Goal: Transaction & Acquisition: Purchase product/service

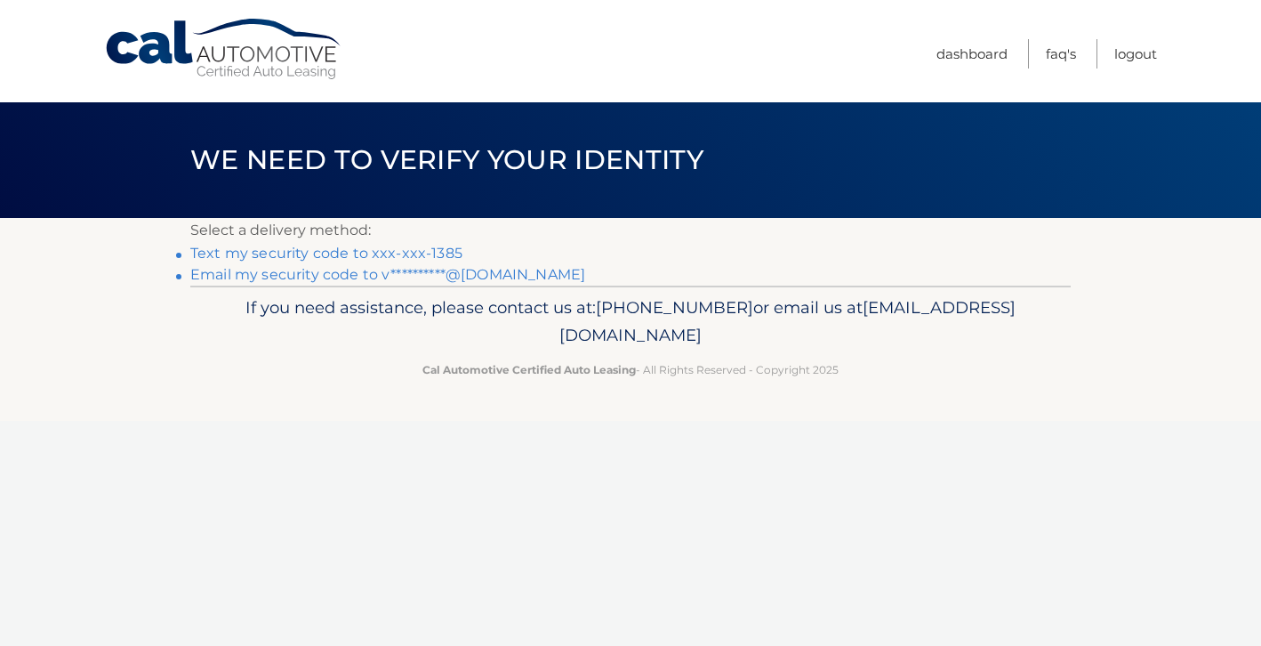
click at [317, 256] on link "Text my security code to xxx-xxx-1385" at bounding box center [326, 253] width 272 height 17
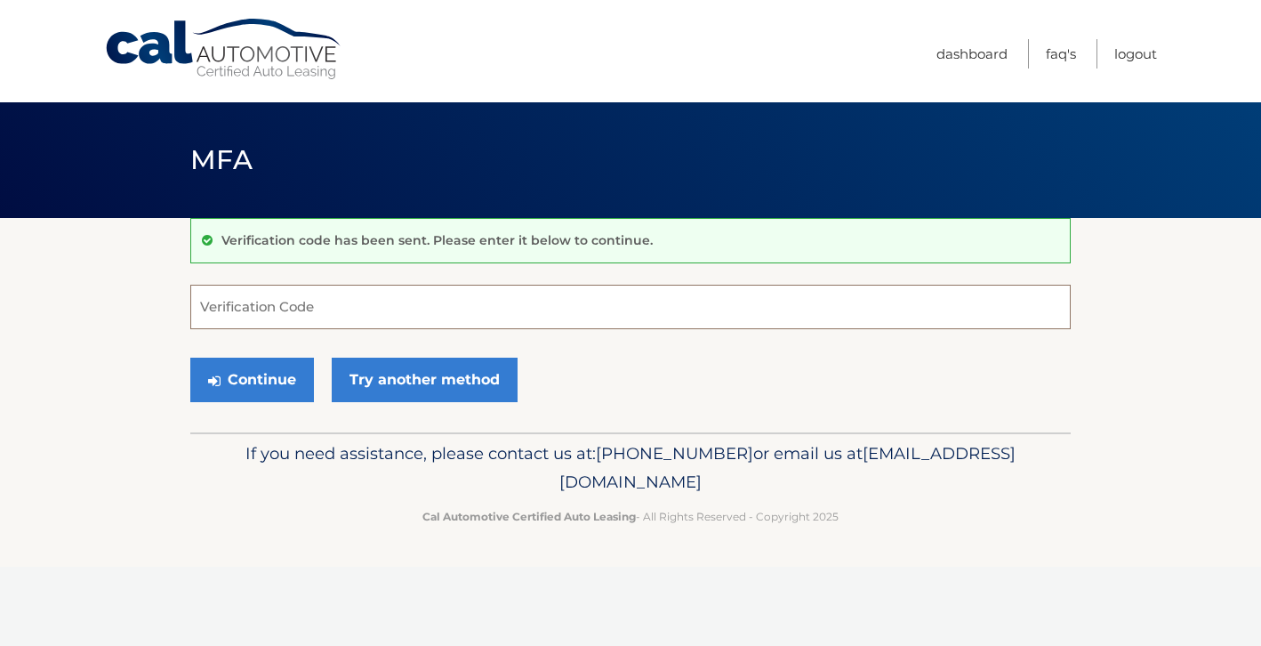
click at [304, 305] on input "Verification Code" at bounding box center [630, 307] width 880 height 44
type input "709634"
click at [190, 358] on button "Continue" at bounding box center [252, 380] width 124 height 44
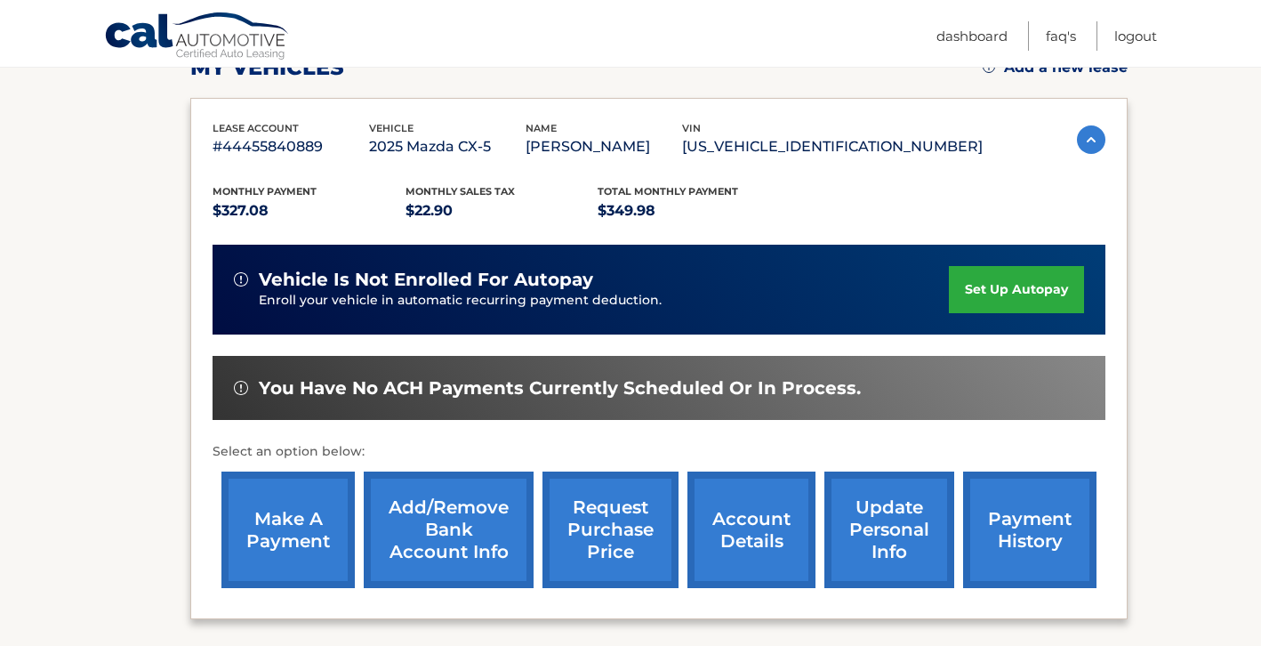
scroll to position [262, 0]
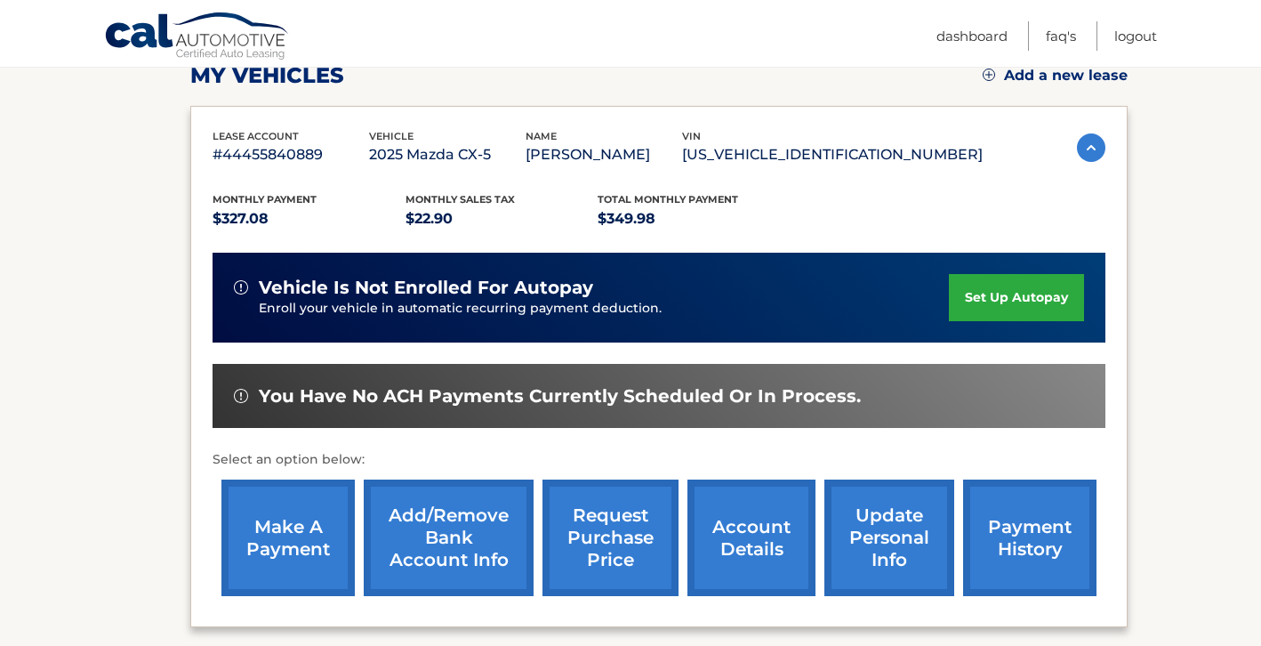
click at [1045, 546] on link "payment history" at bounding box center [1029, 537] width 133 height 117
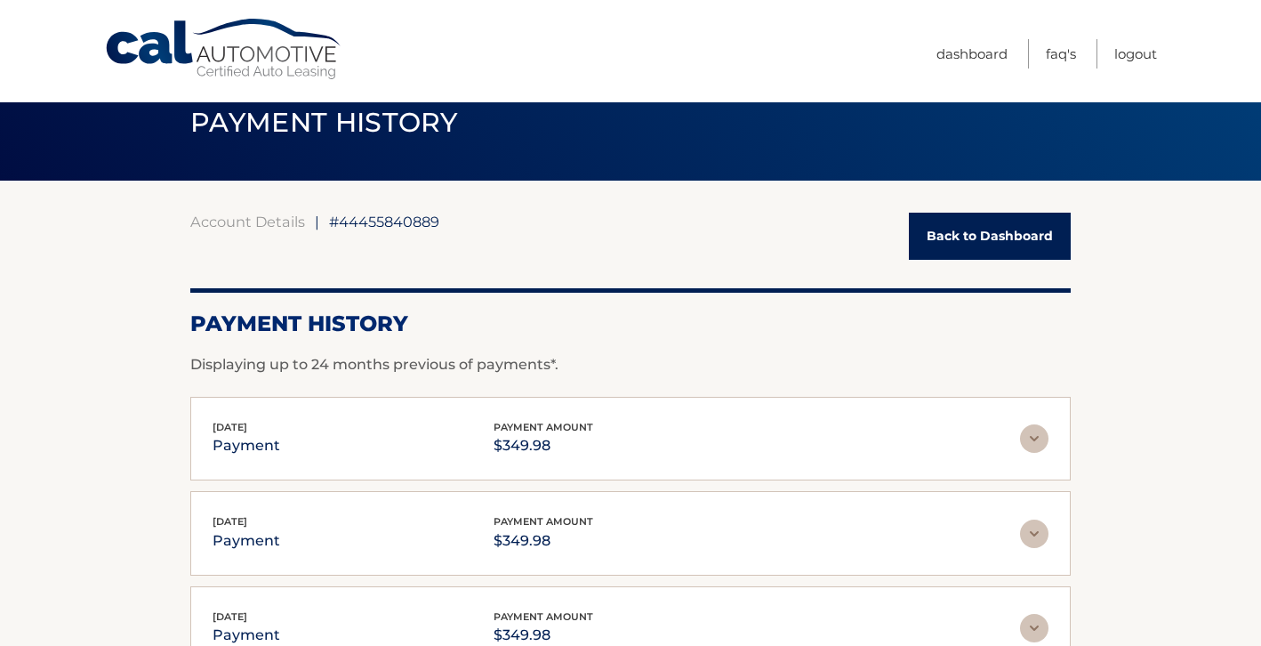
scroll to position [40, 0]
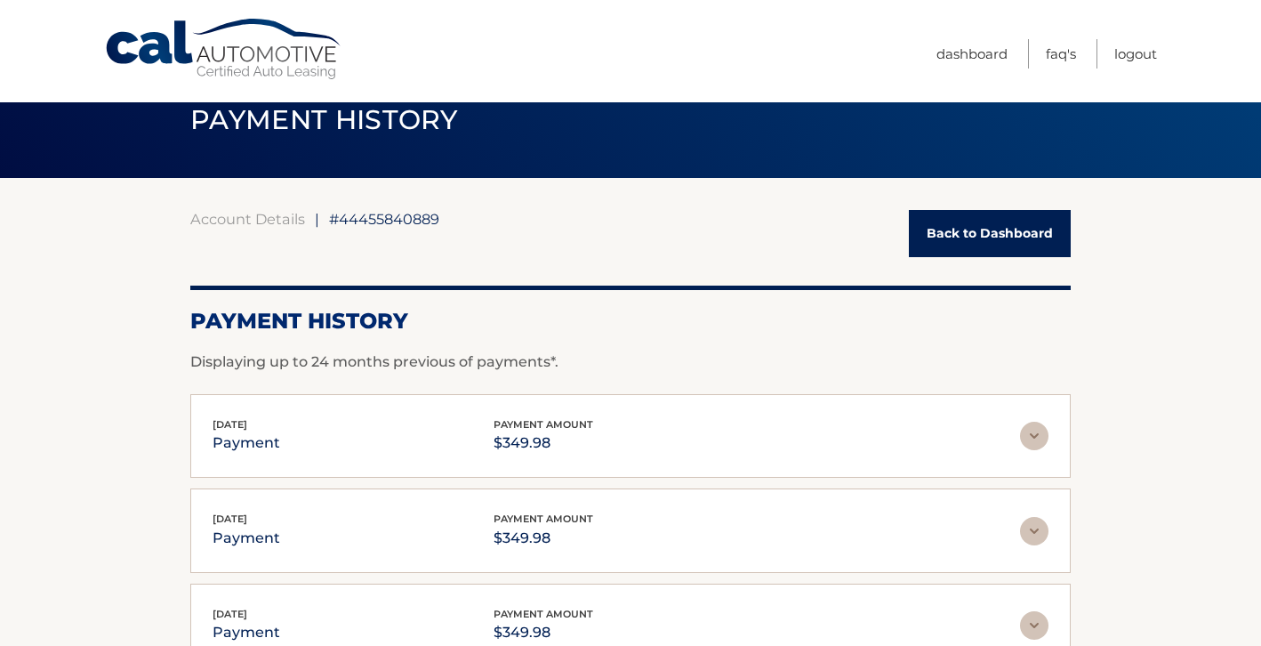
click at [952, 222] on link "Back to Dashboard" at bounding box center [990, 233] width 162 height 47
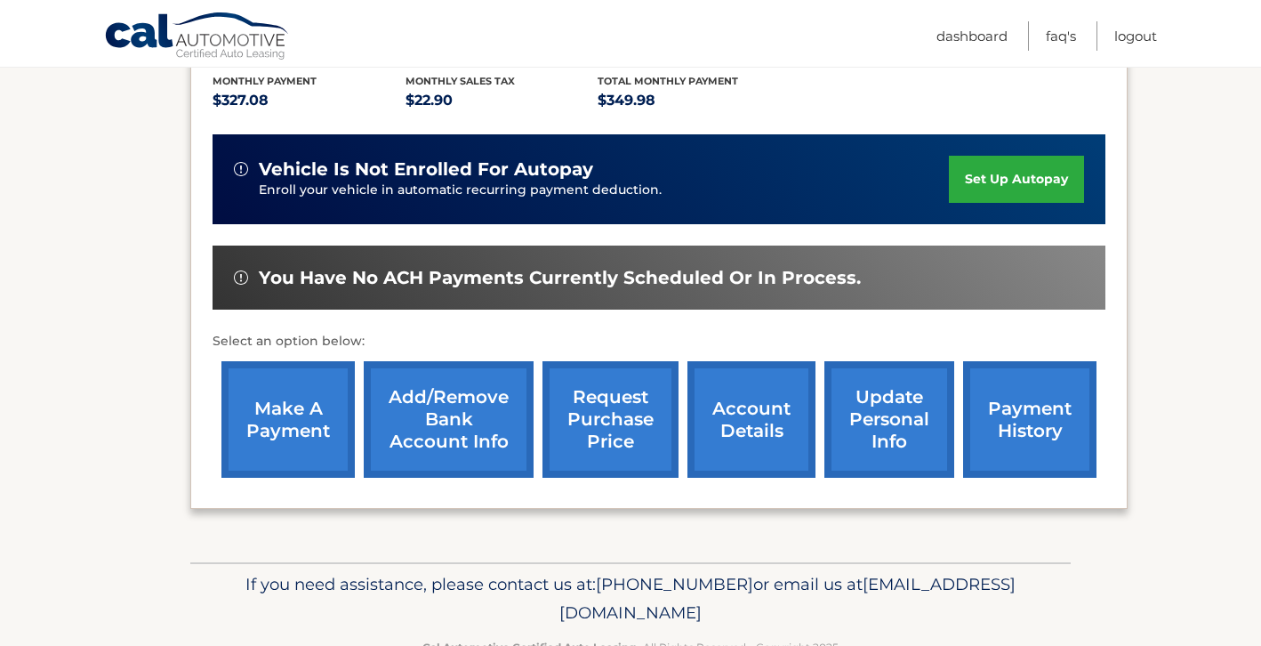
scroll to position [405, 0]
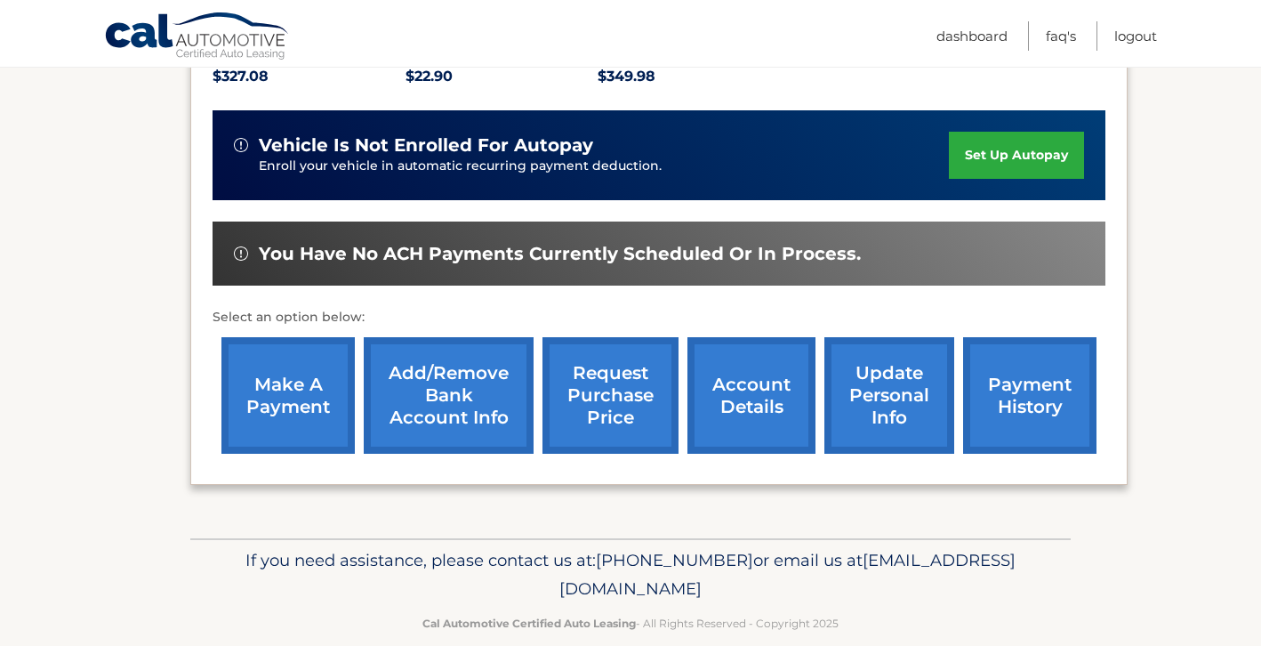
click at [269, 407] on link "make a payment" at bounding box center [287, 395] width 133 height 117
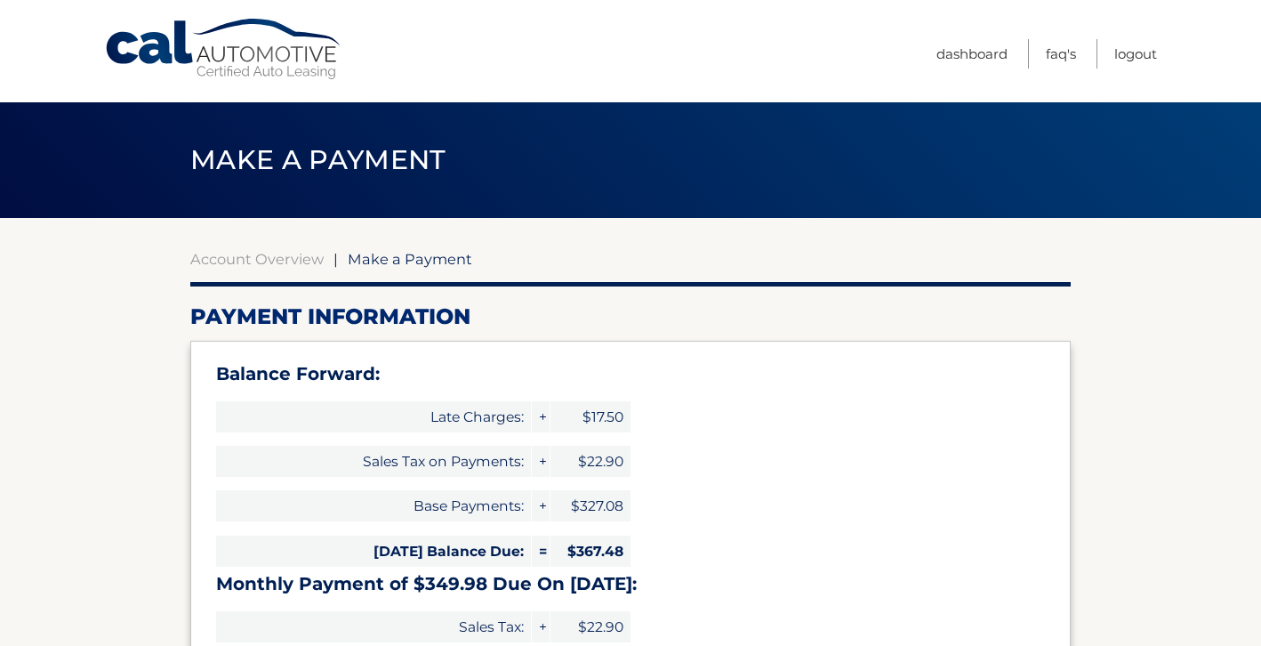
select select "MDQwNWY4MTUtMGI3Zi00OTViLWJhNDMtN2Q2ZDFhYjNkODUy"
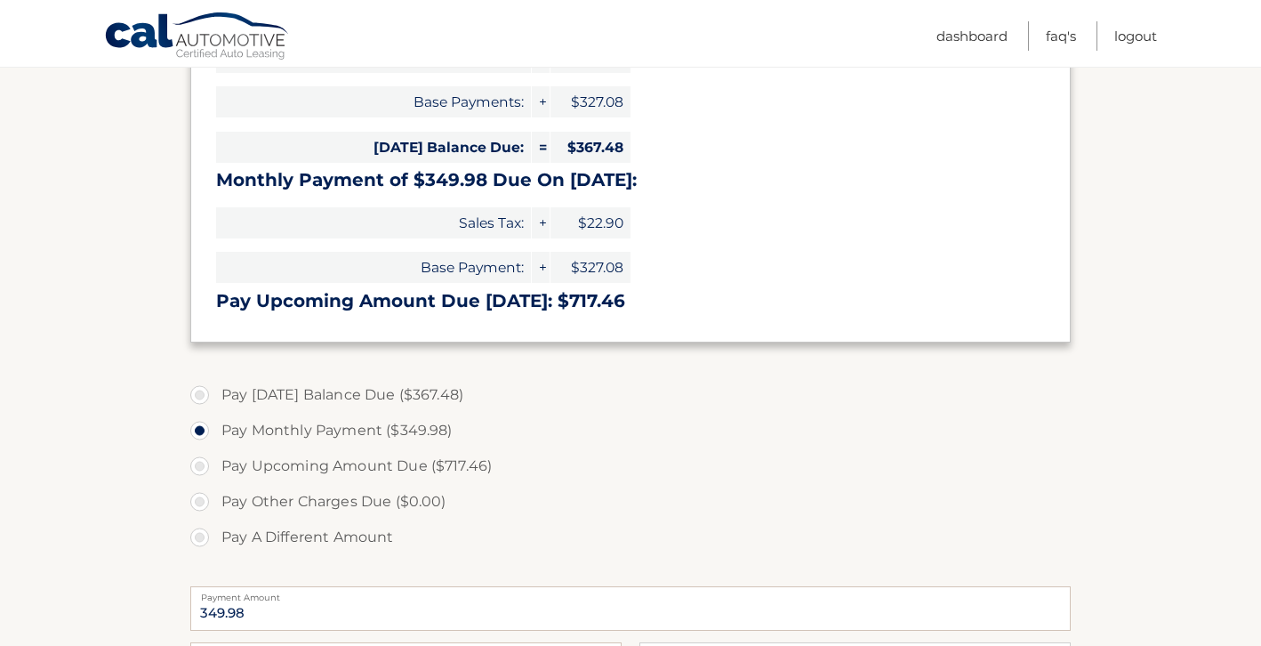
scroll to position [418, 0]
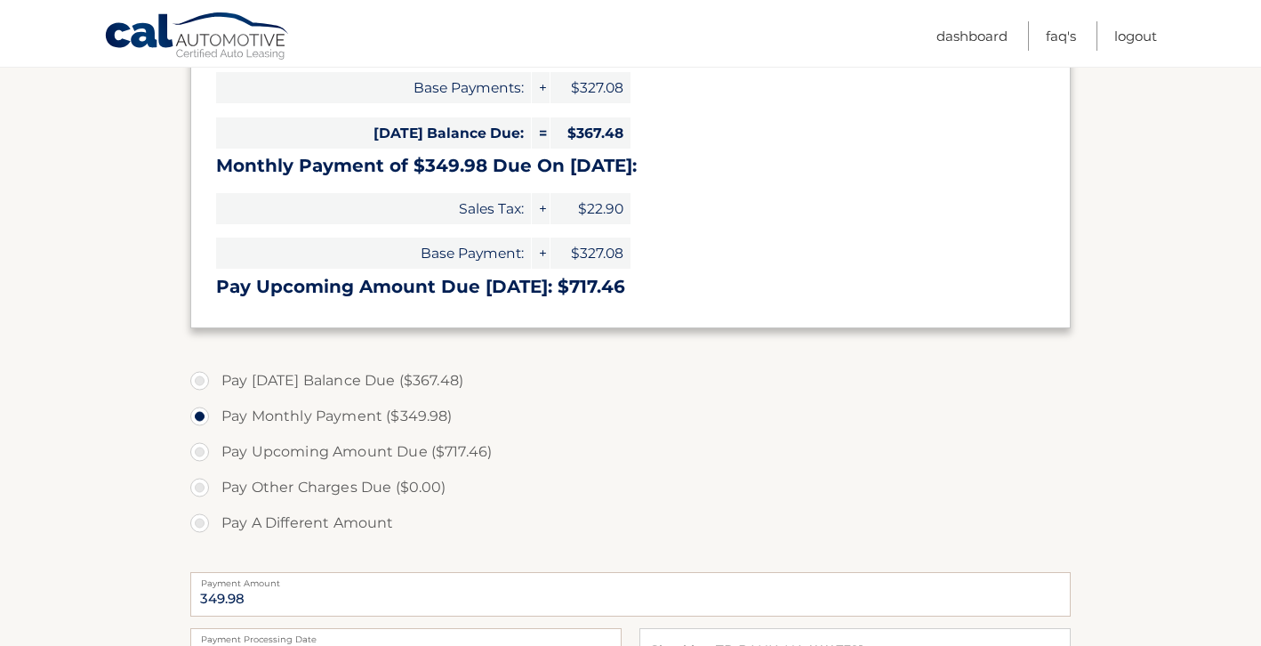
click at [199, 382] on label "Pay [DATE] Balance Due ($367.48)" at bounding box center [630, 381] width 880 height 36
click at [199, 382] on input "Pay [DATE] Balance Due ($367.48)" at bounding box center [206, 377] width 18 height 28
radio input "true"
type input "367.48"
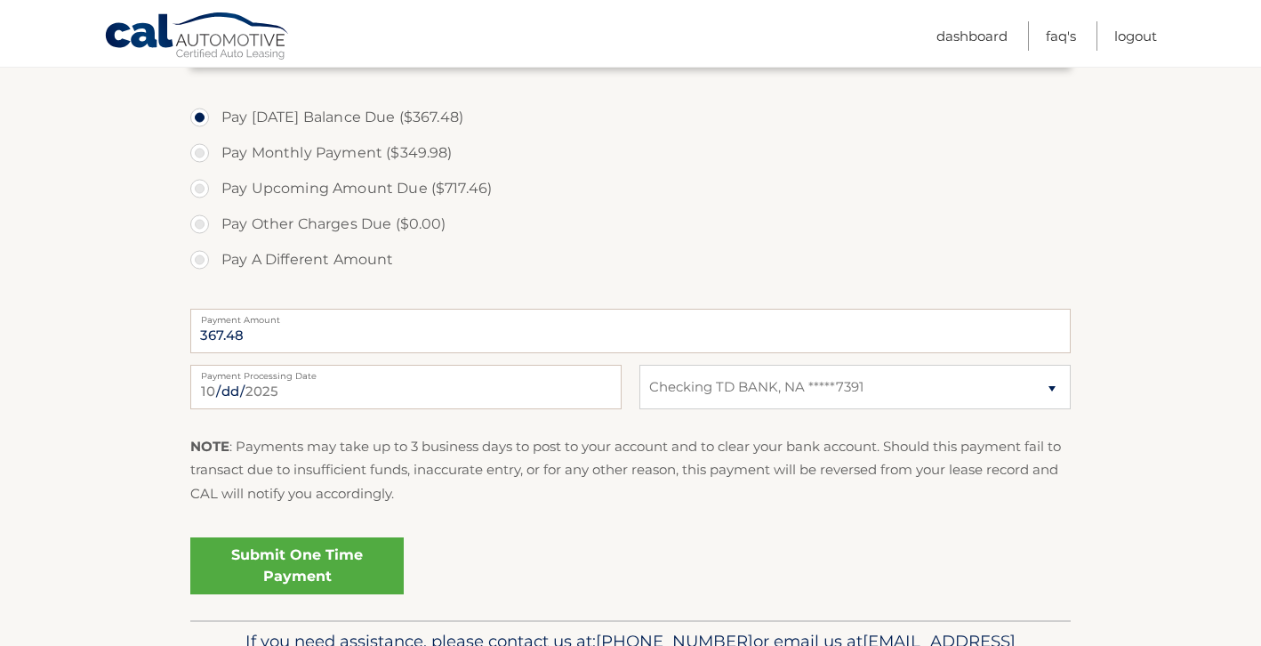
scroll to position [687, 0]
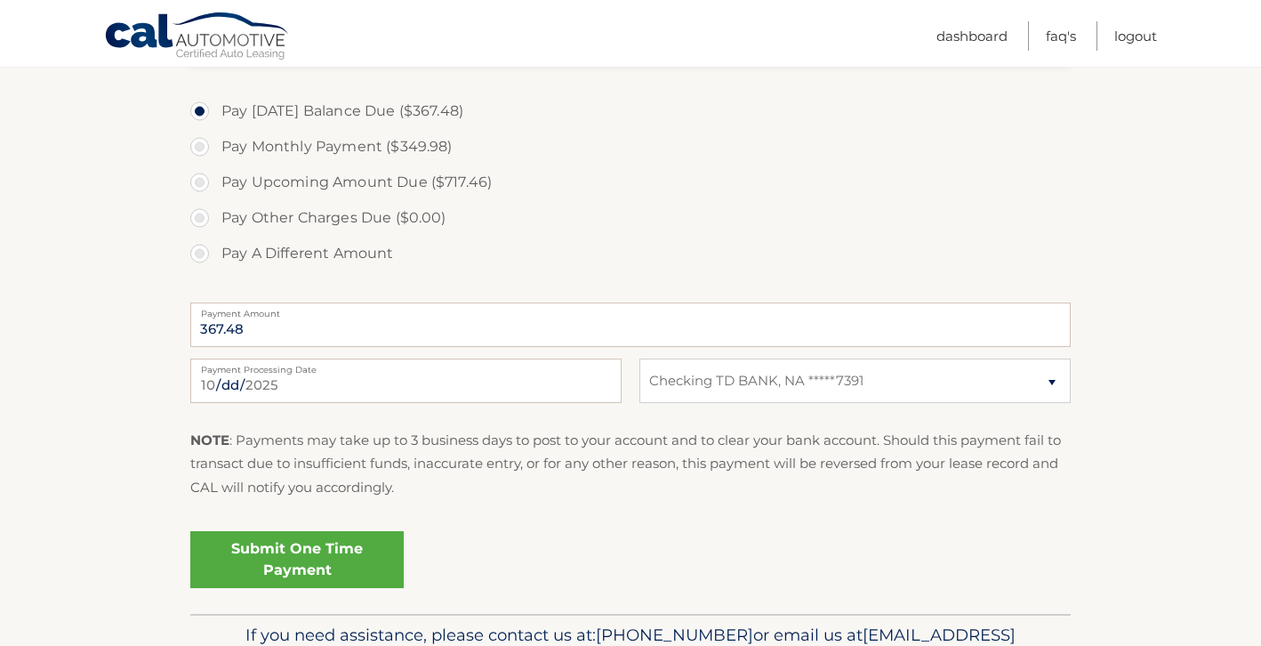
click at [294, 559] on link "Submit One Time Payment" at bounding box center [296, 559] width 213 height 57
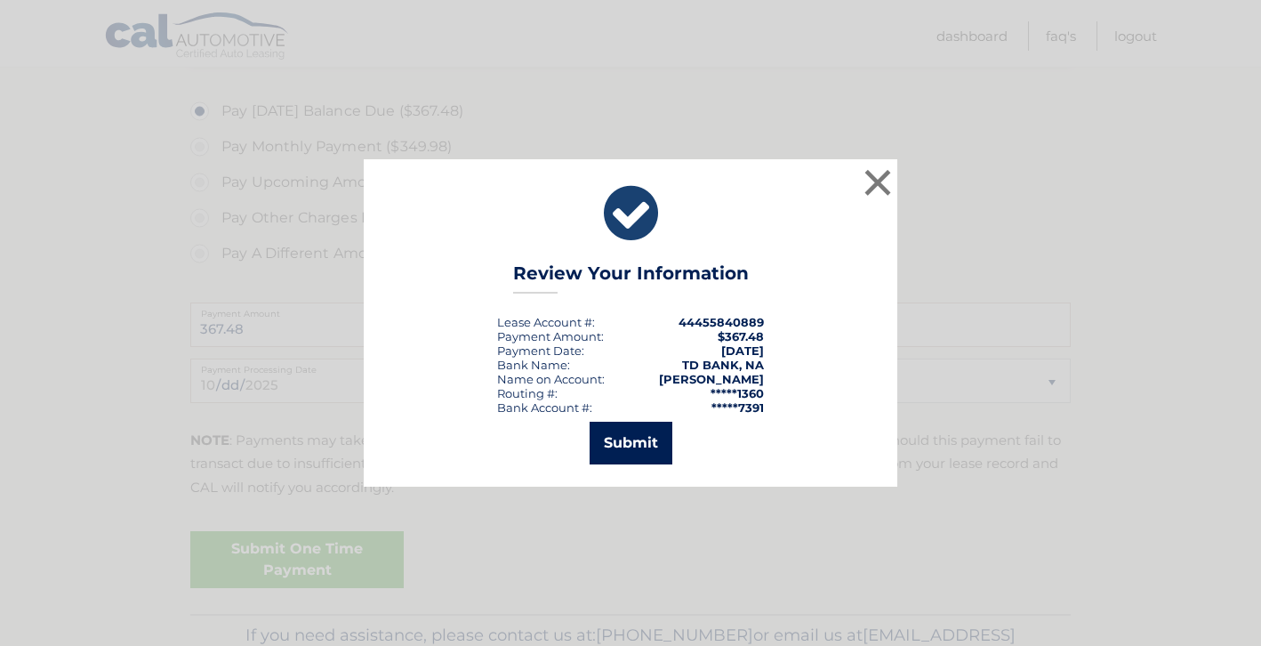
click at [620, 457] on button "Submit" at bounding box center [631, 443] width 83 height 43
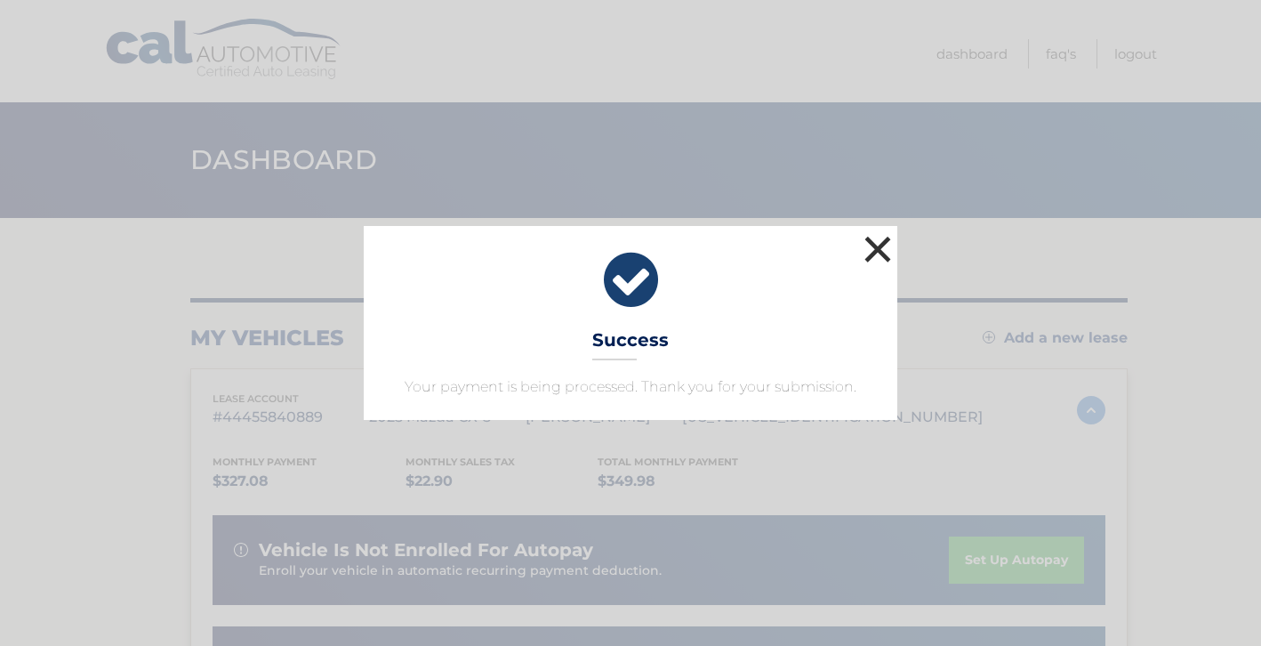
click at [885, 249] on button "×" at bounding box center [878, 249] width 36 height 36
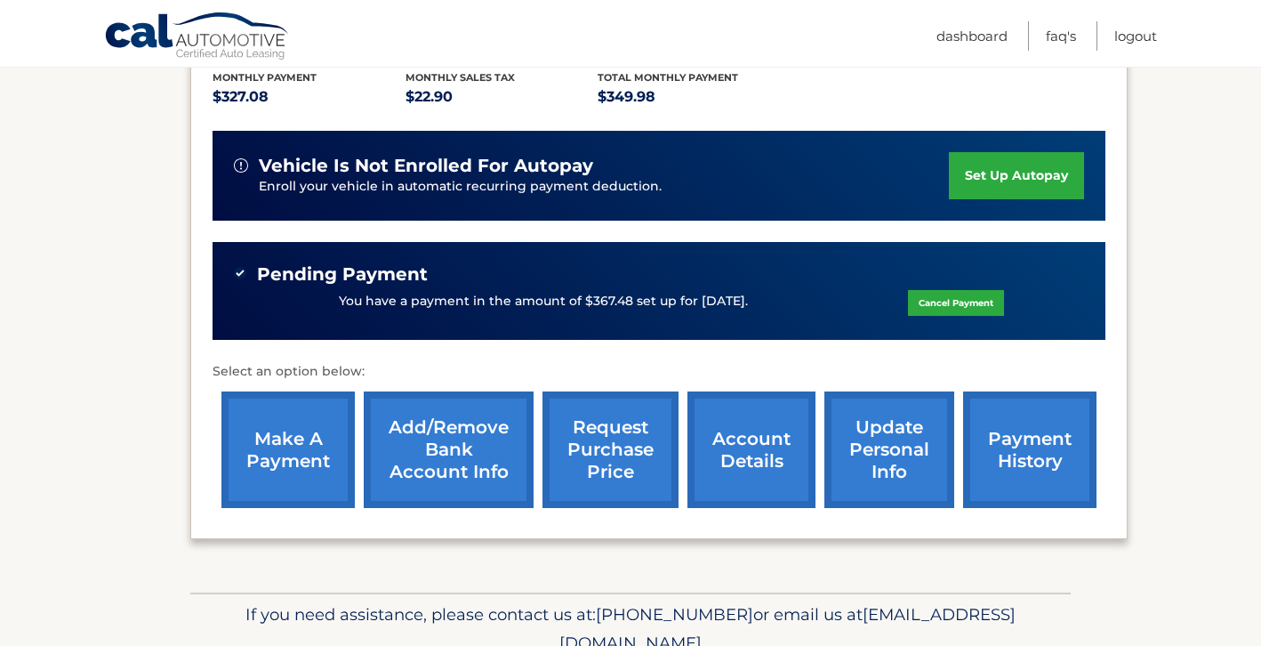
scroll to position [465, 0]
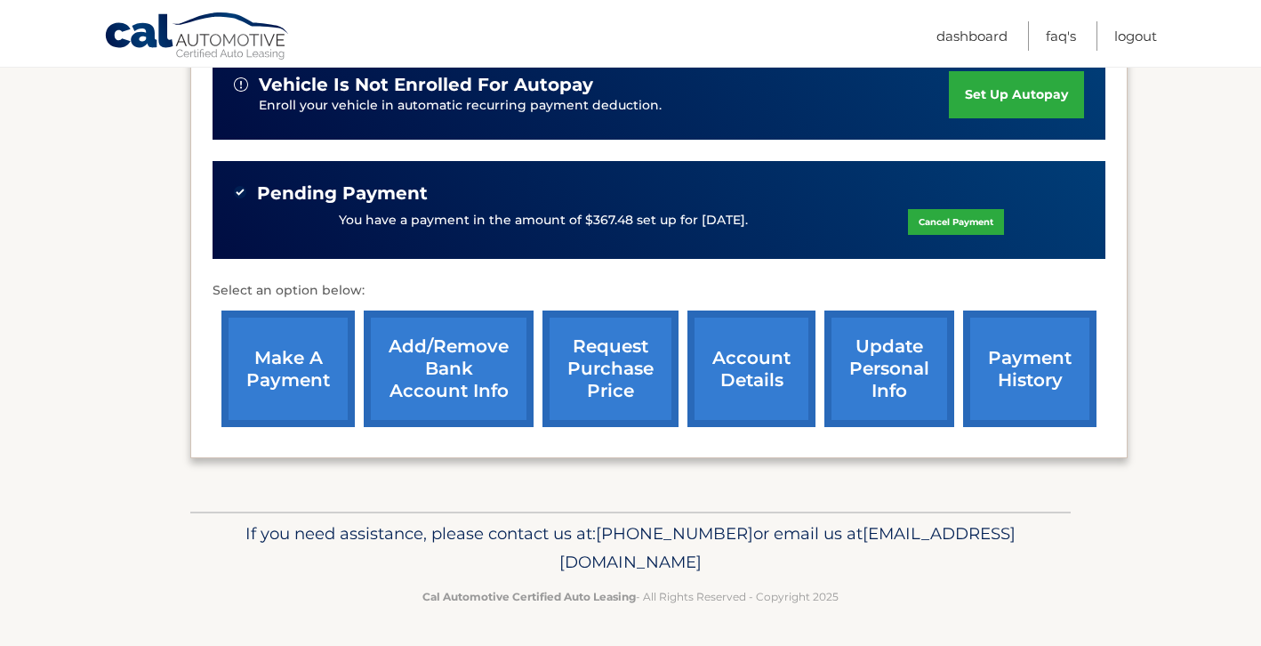
click at [1033, 368] on link "payment history" at bounding box center [1029, 368] width 133 height 117
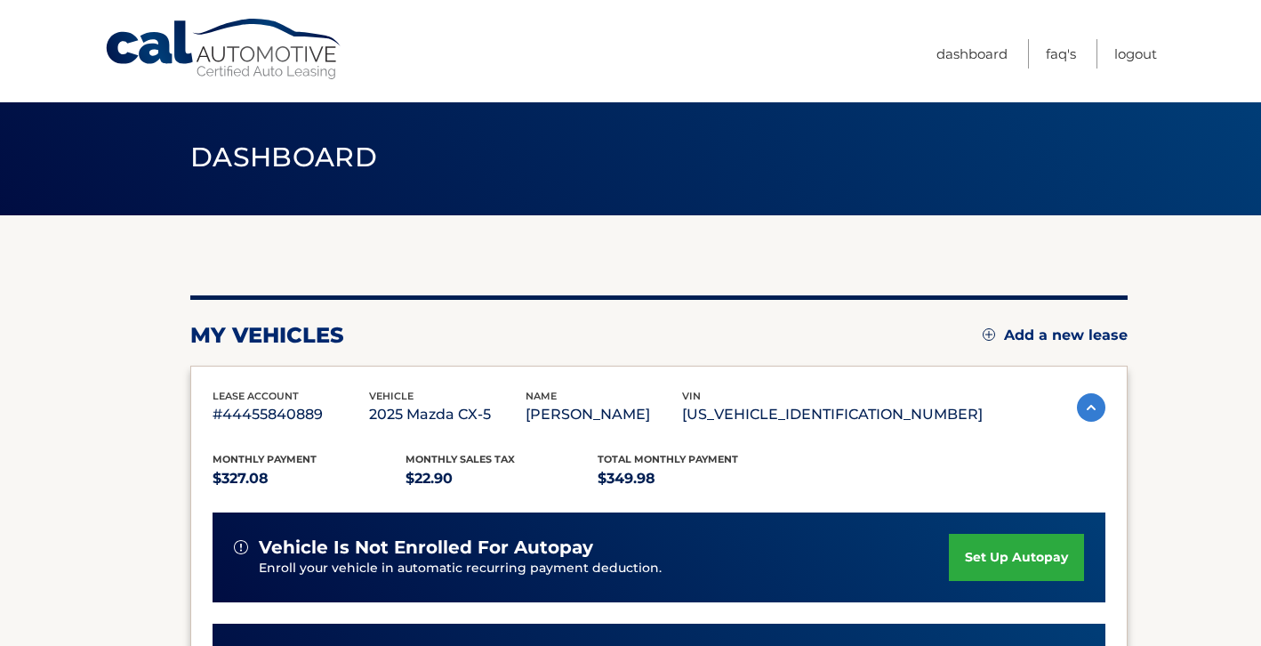
scroll to position [0, 0]
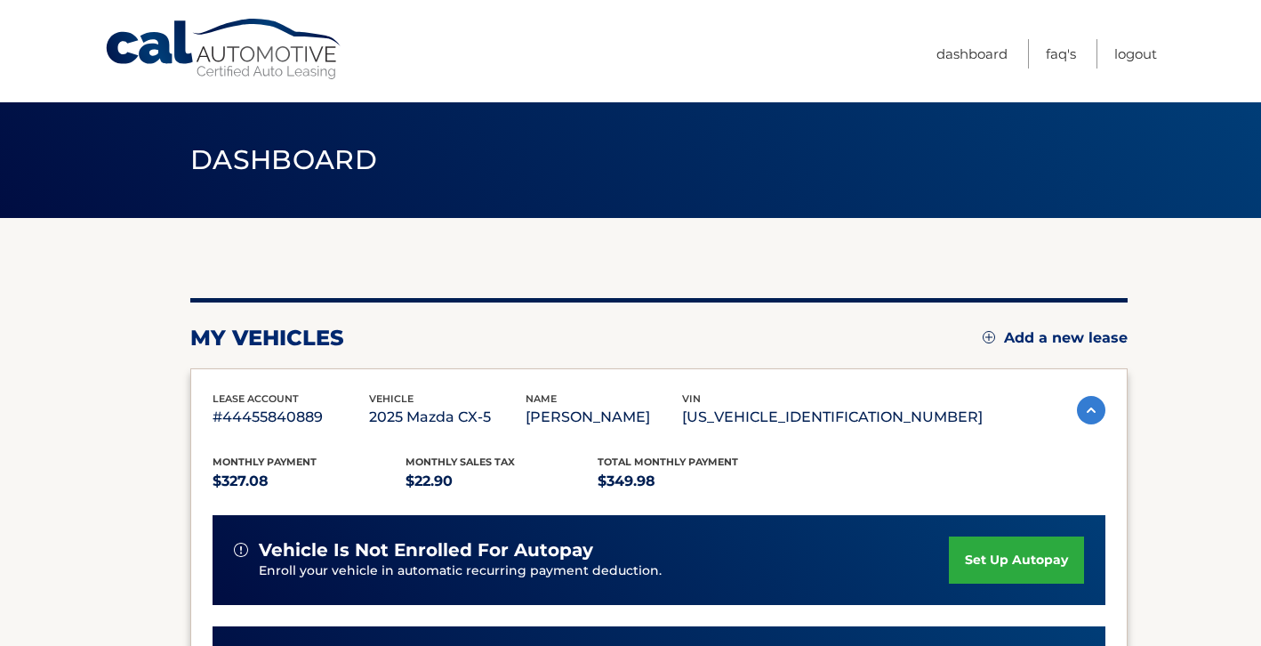
click at [1082, 410] on img at bounding box center [1091, 410] width 28 height 28
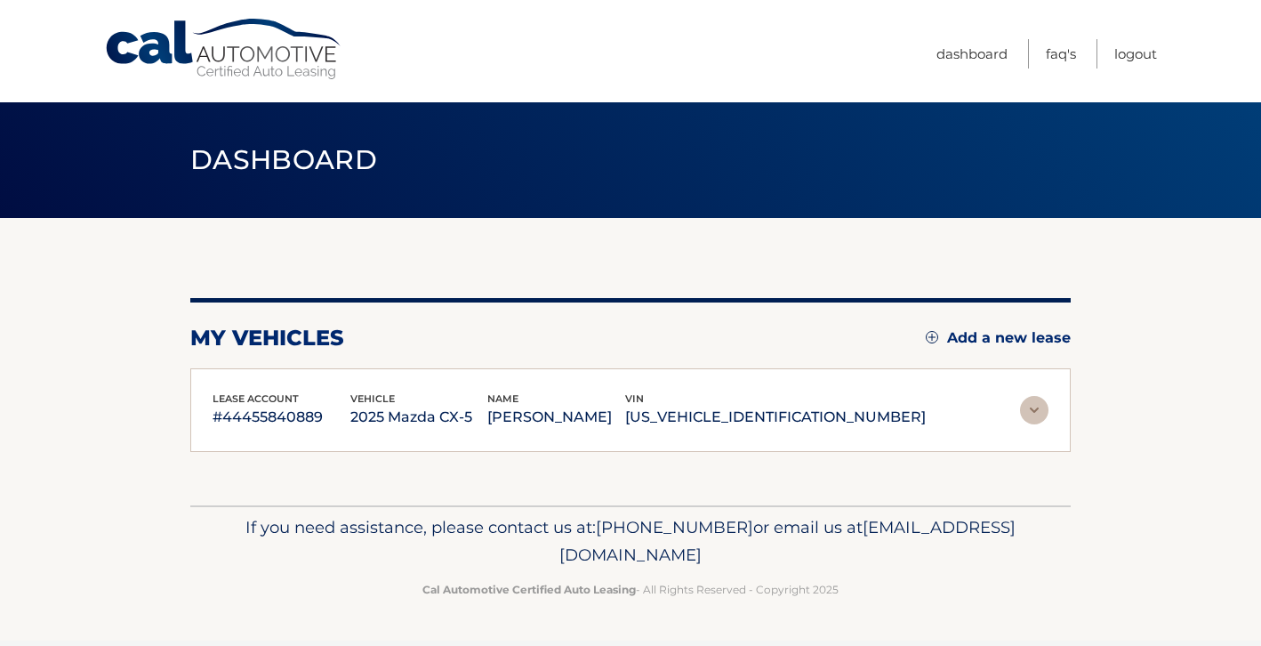
click at [1027, 412] on img at bounding box center [1034, 410] width 28 height 28
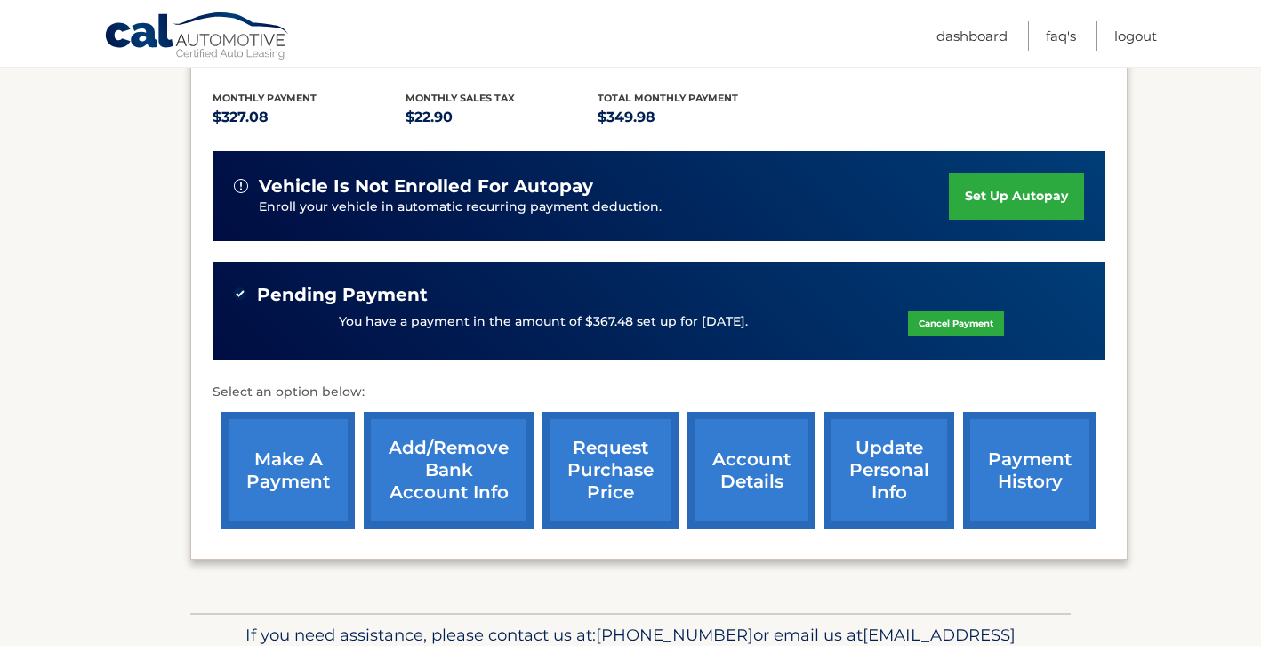
scroll to position [374, 0]
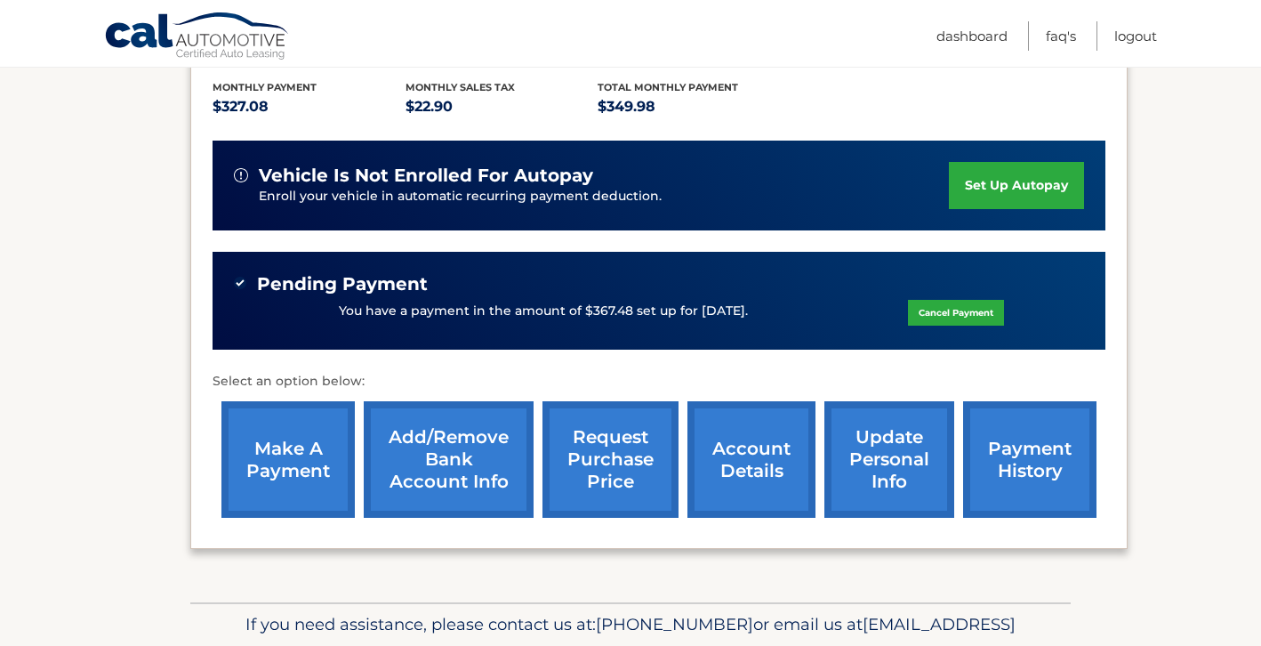
click at [735, 465] on link "account details" at bounding box center [751, 459] width 128 height 117
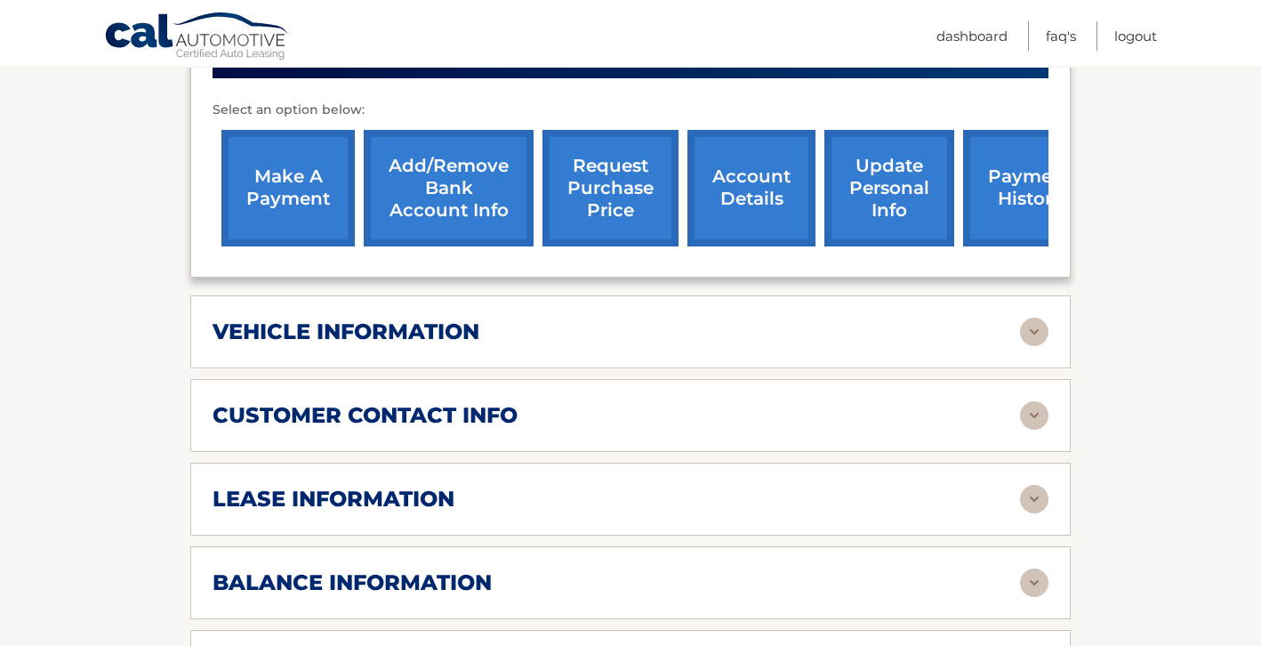
scroll to position [677, 0]
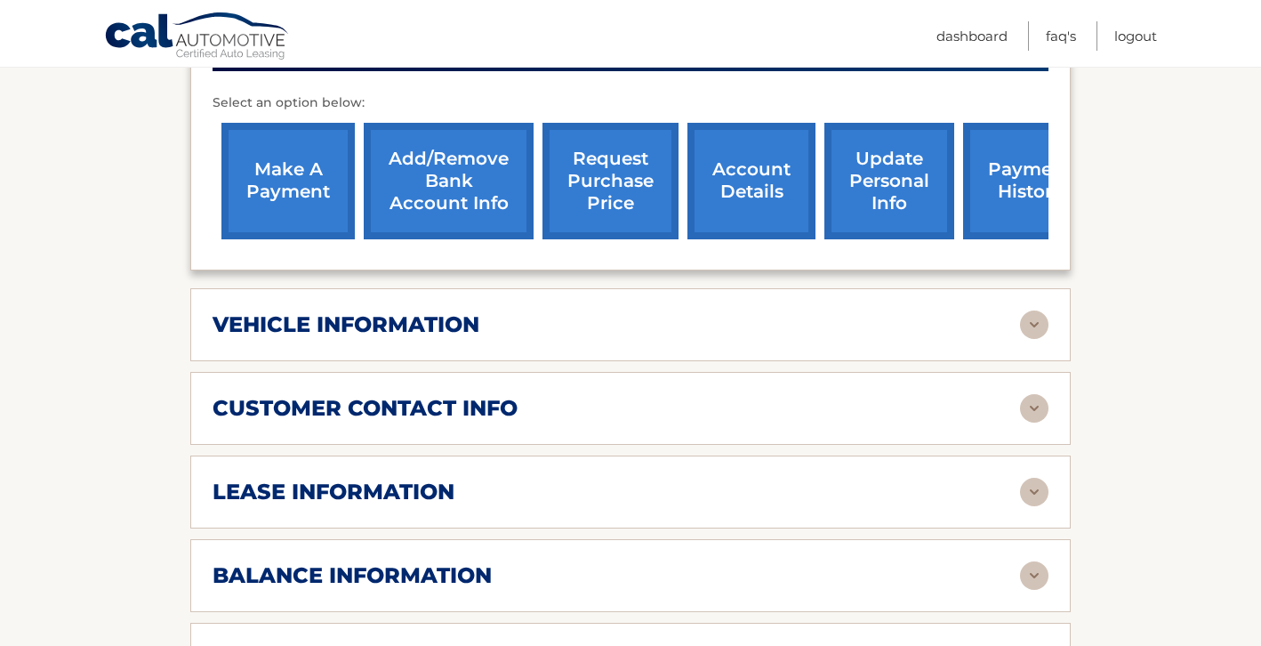
click at [659, 330] on div "vehicle information" at bounding box center [617, 324] width 808 height 27
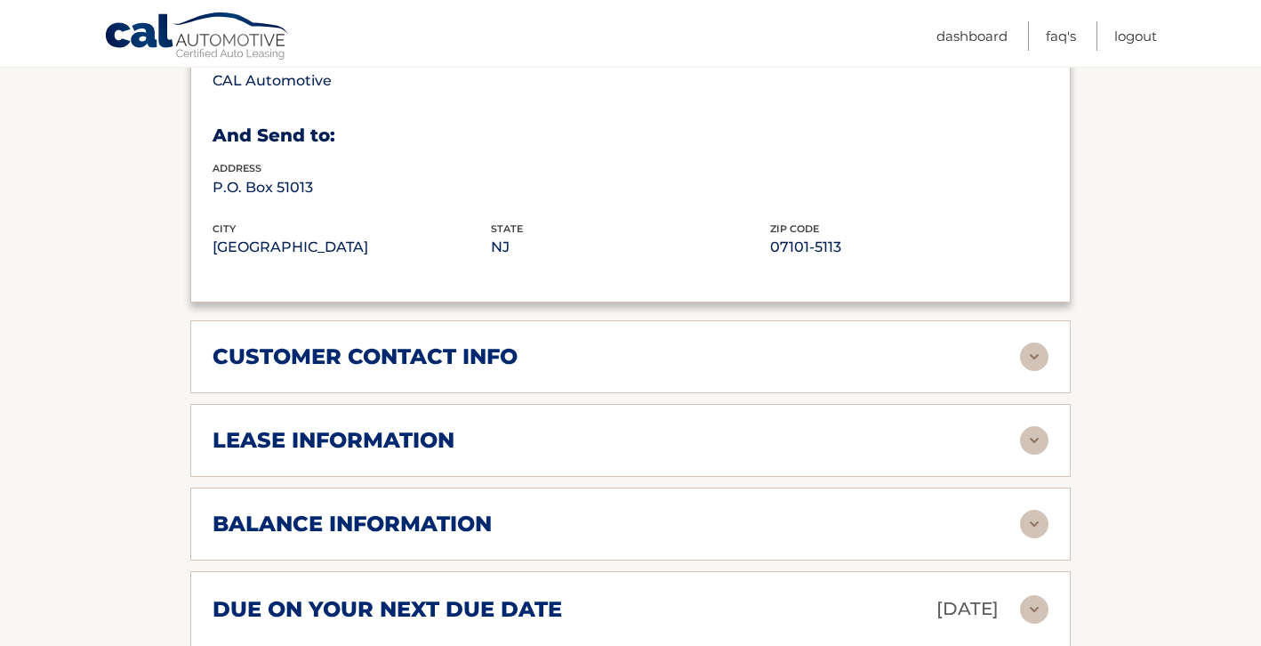
scroll to position [1181, 0]
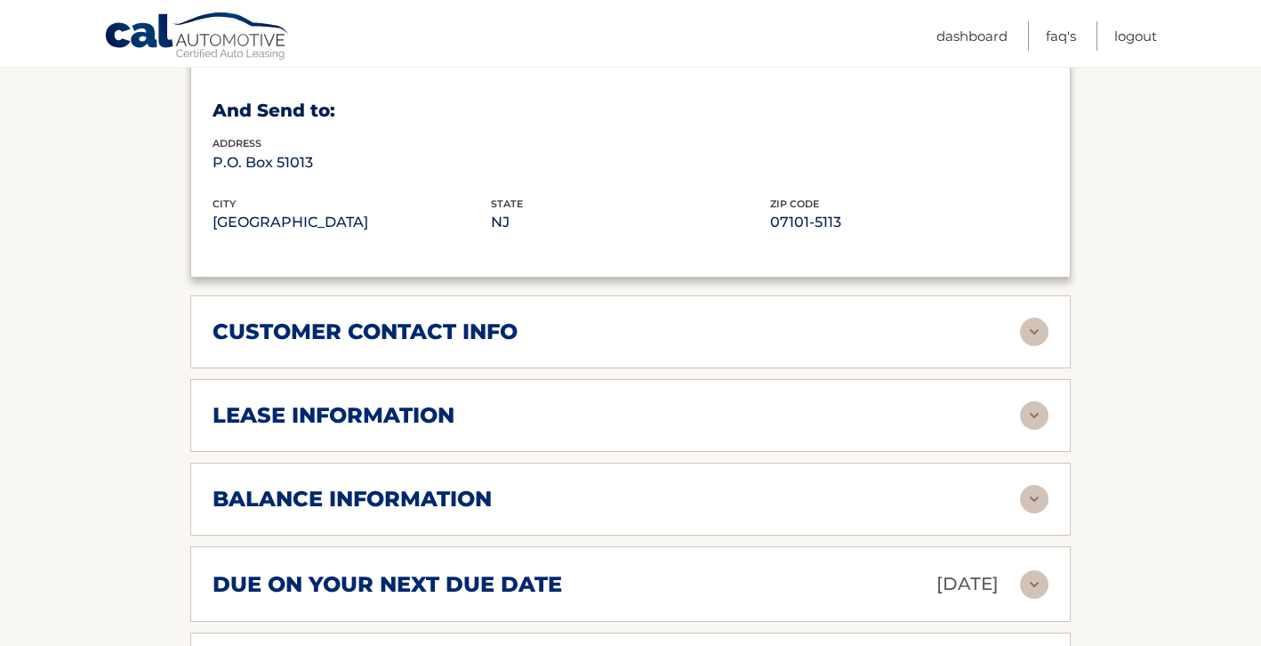
click at [599, 416] on div "lease information" at bounding box center [617, 415] width 808 height 27
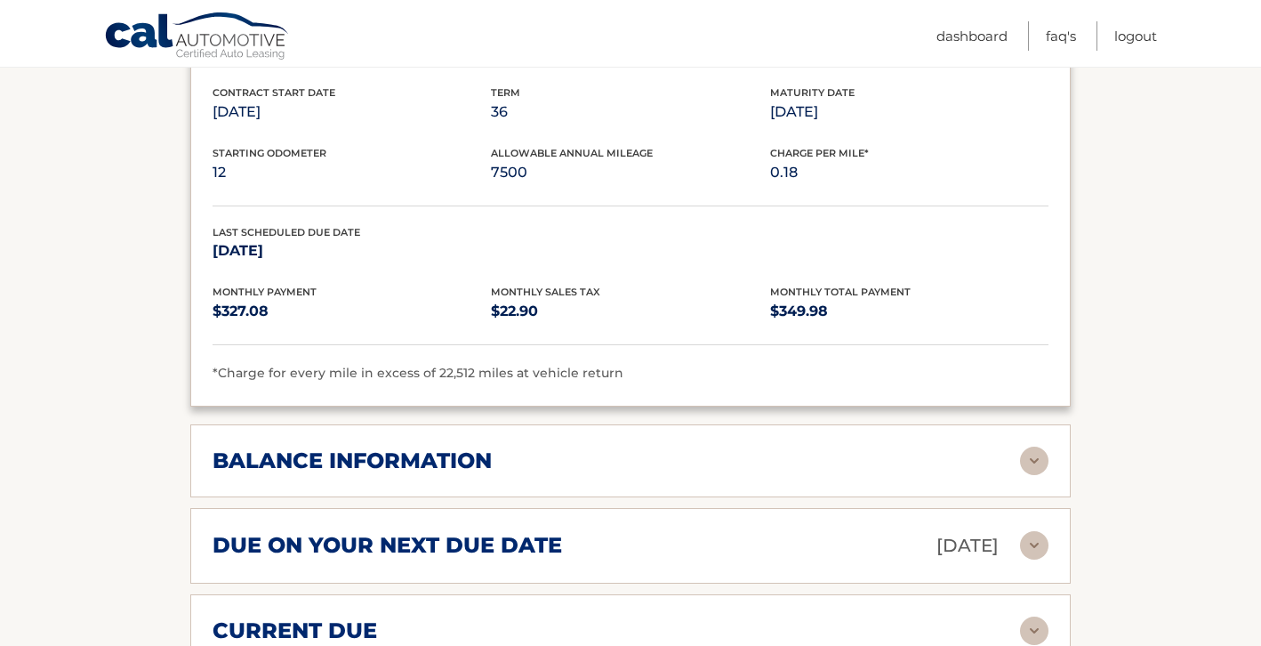
scroll to position [1633, 0]
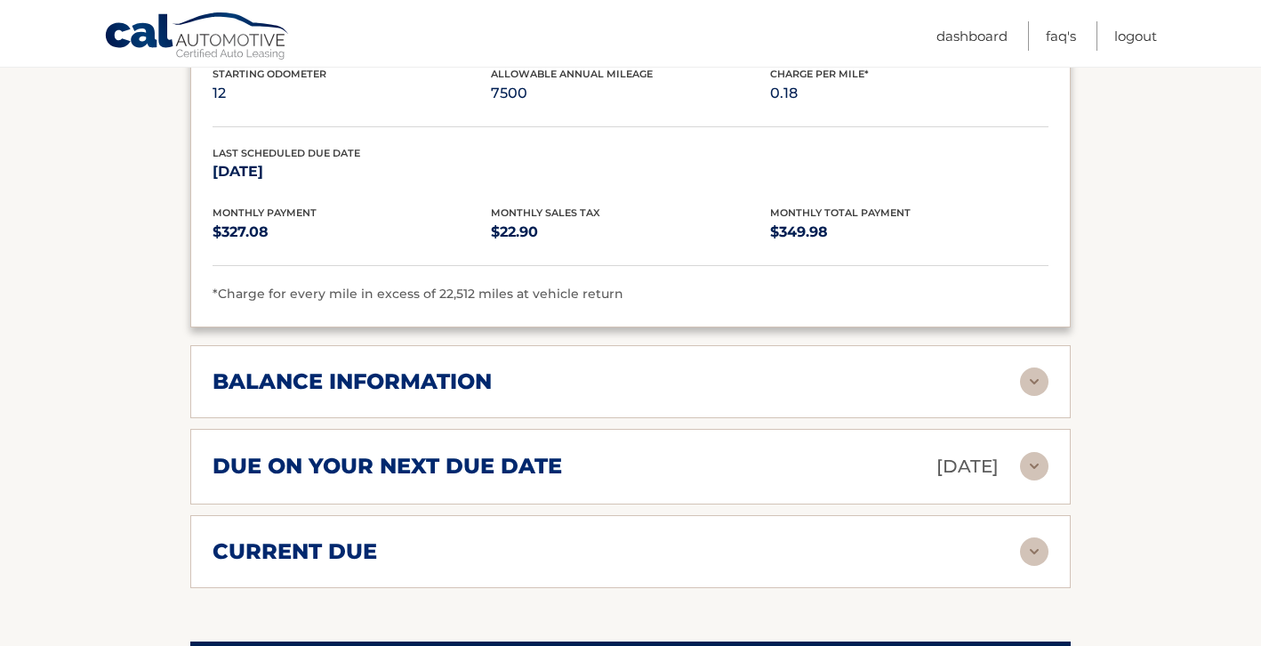
click at [578, 368] on div "balance information" at bounding box center [617, 381] width 808 height 27
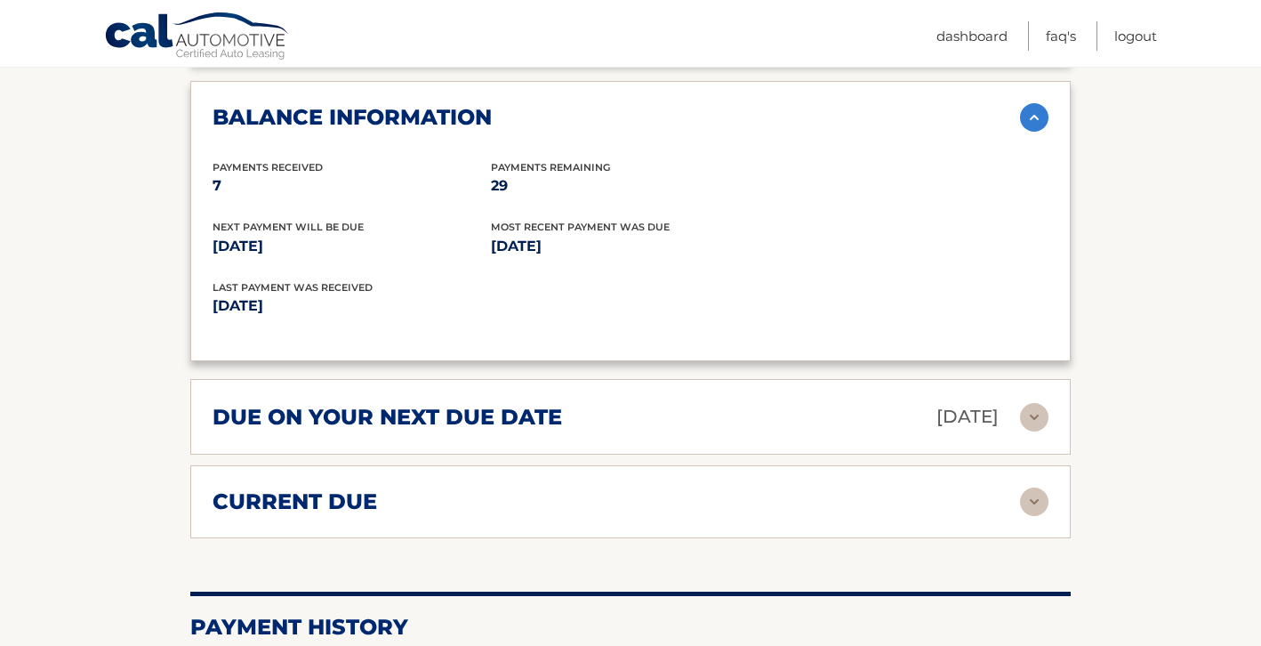
scroll to position [1931, 0]
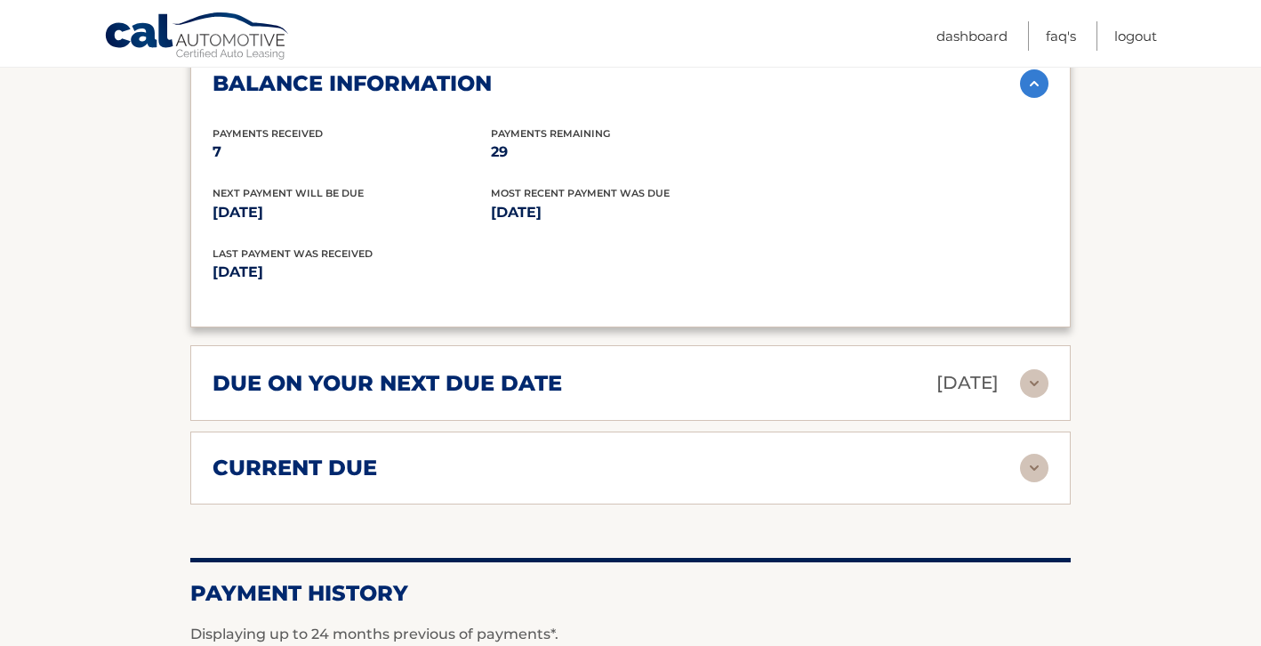
click at [588, 376] on div "due on your next due date Nov 01, 2025" at bounding box center [617, 382] width 808 height 31
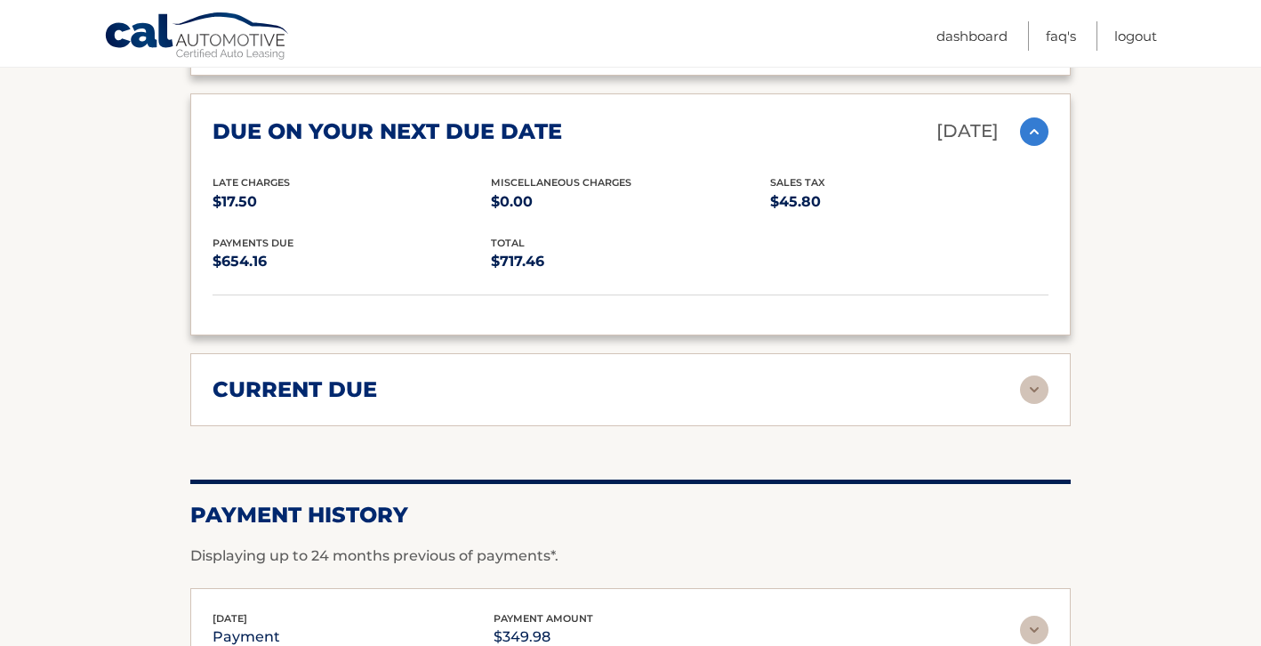
scroll to position [2258, 0]
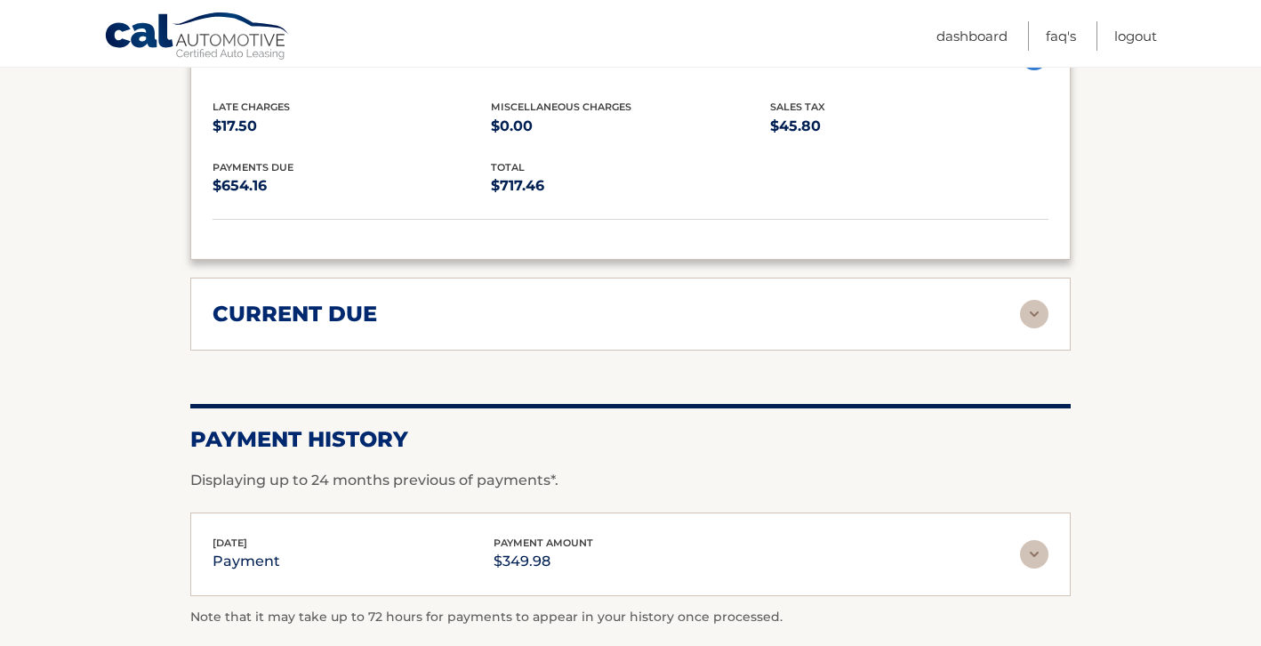
click at [594, 318] on div "current due" at bounding box center [617, 314] width 808 height 27
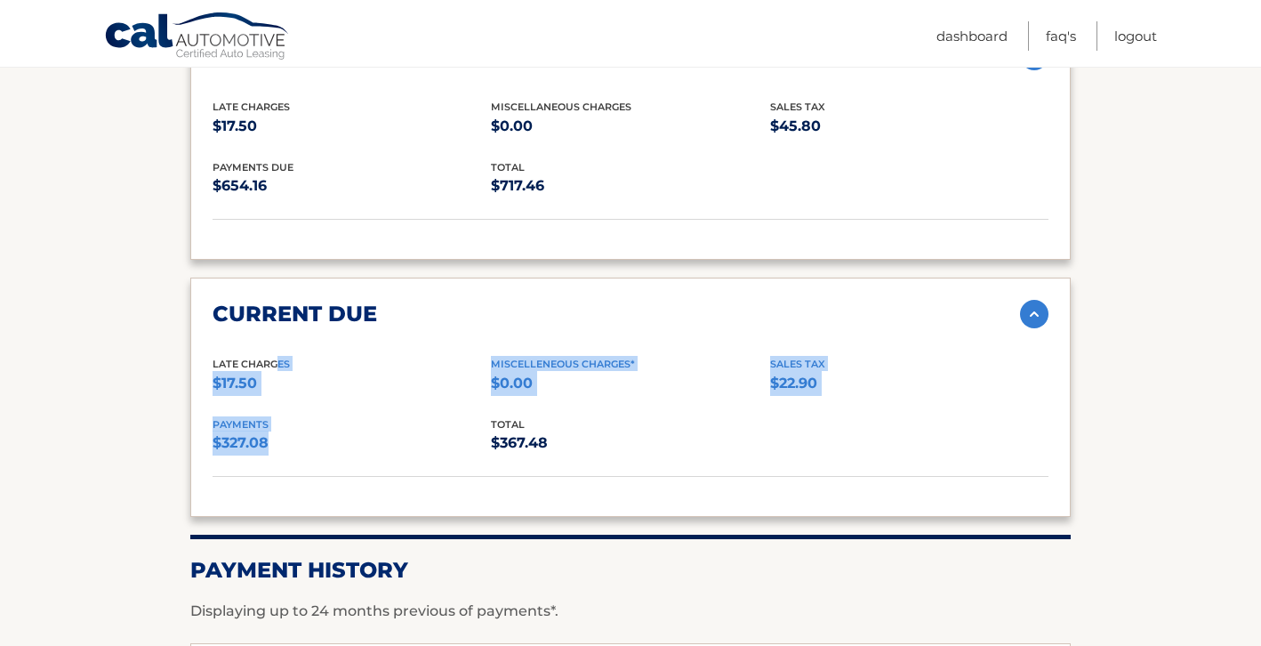
drag, startPoint x: 277, startPoint y: 361, endPoint x: 355, endPoint y: 436, distance: 107.6
click at [352, 436] on div "Late Charges $17.50 Miscelleneous Charges* $0.00 Sales Tax $22.90 payments $327…" at bounding box center [631, 416] width 836 height 121
click at [356, 433] on p "$327.08" at bounding box center [352, 442] width 278 height 25
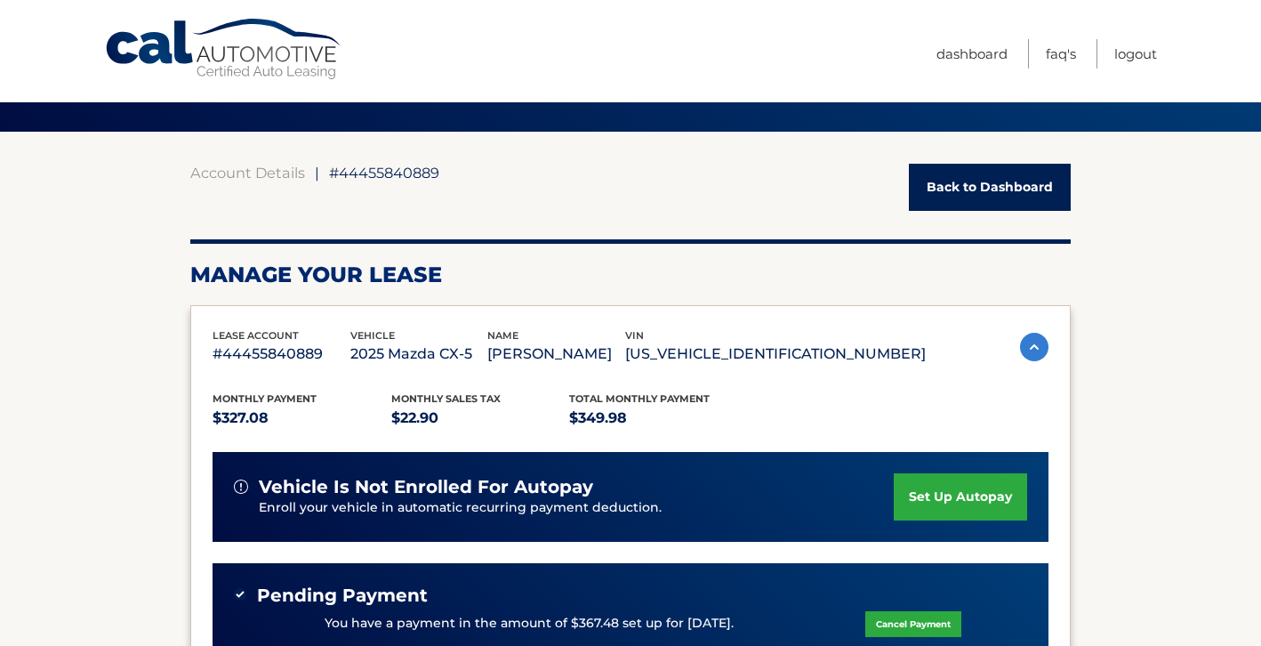
scroll to position [0, 0]
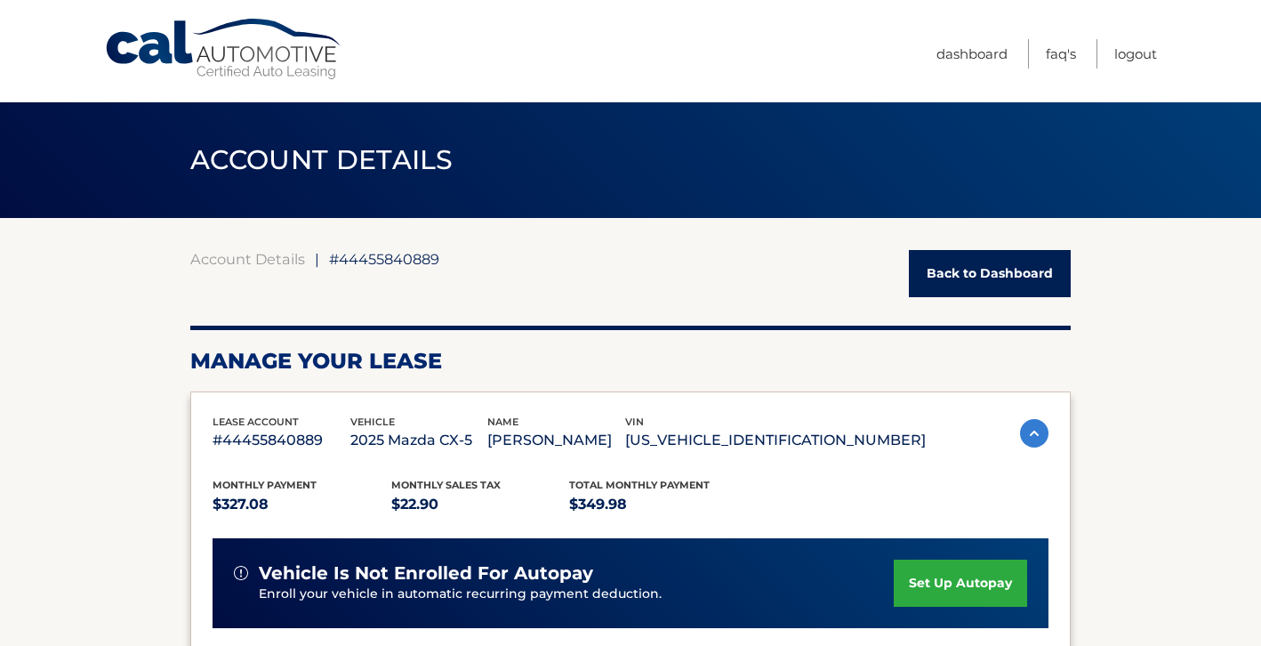
click at [371, 260] on span "#44455840889" at bounding box center [384, 259] width 110 height 18
click at [939, 265] on link "Back to Dashboard" at bounding box center [990, 273] width 162 height 47
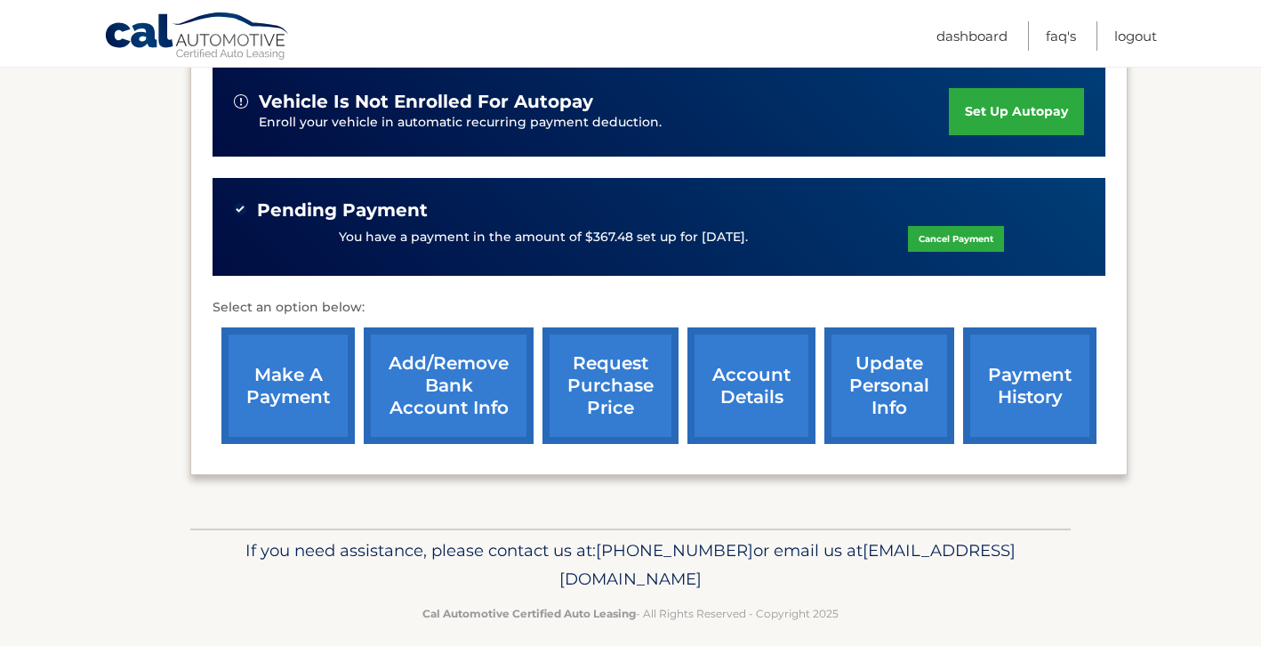
scroll to position [465, 0]
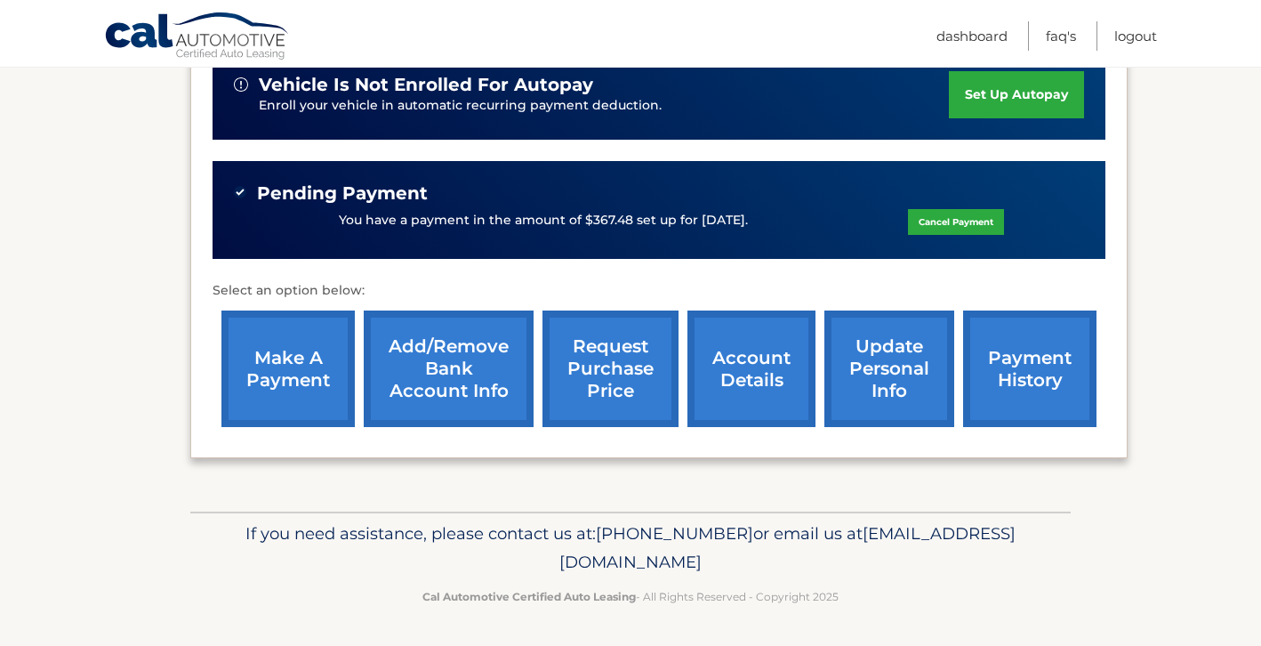
click at [598, 366] on link "request purchase price" at bounding box center [611, 368] width 136 height 117
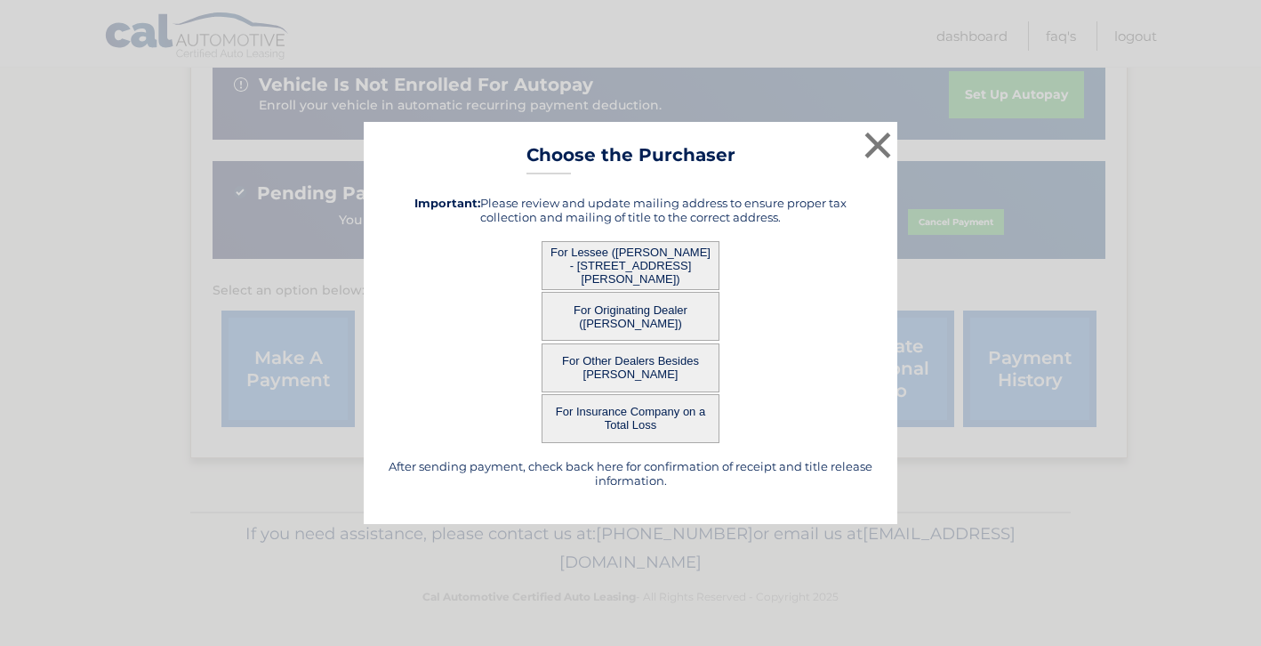
click at [620, 269] on button "For Lessee ([PERSON_NAME] - [STREET_ADDRESS][PERSON_NAME])" at bounding box center [631, 265] width 178 height 49
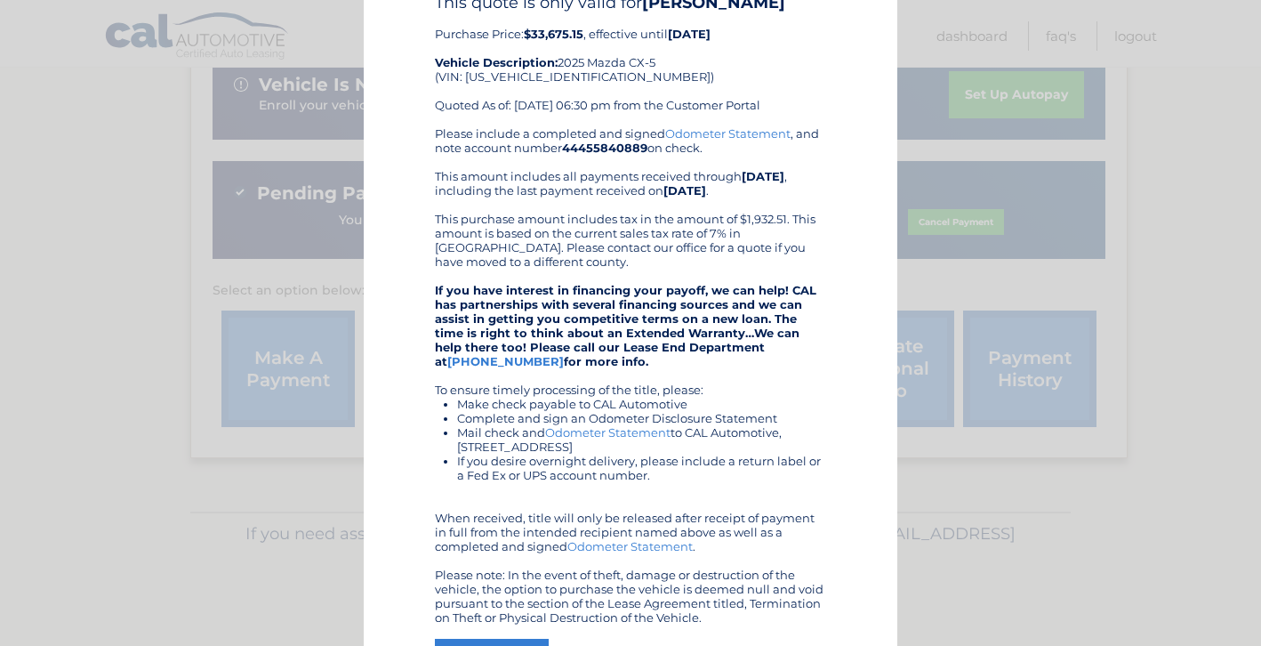
scroll to position [0, 0]
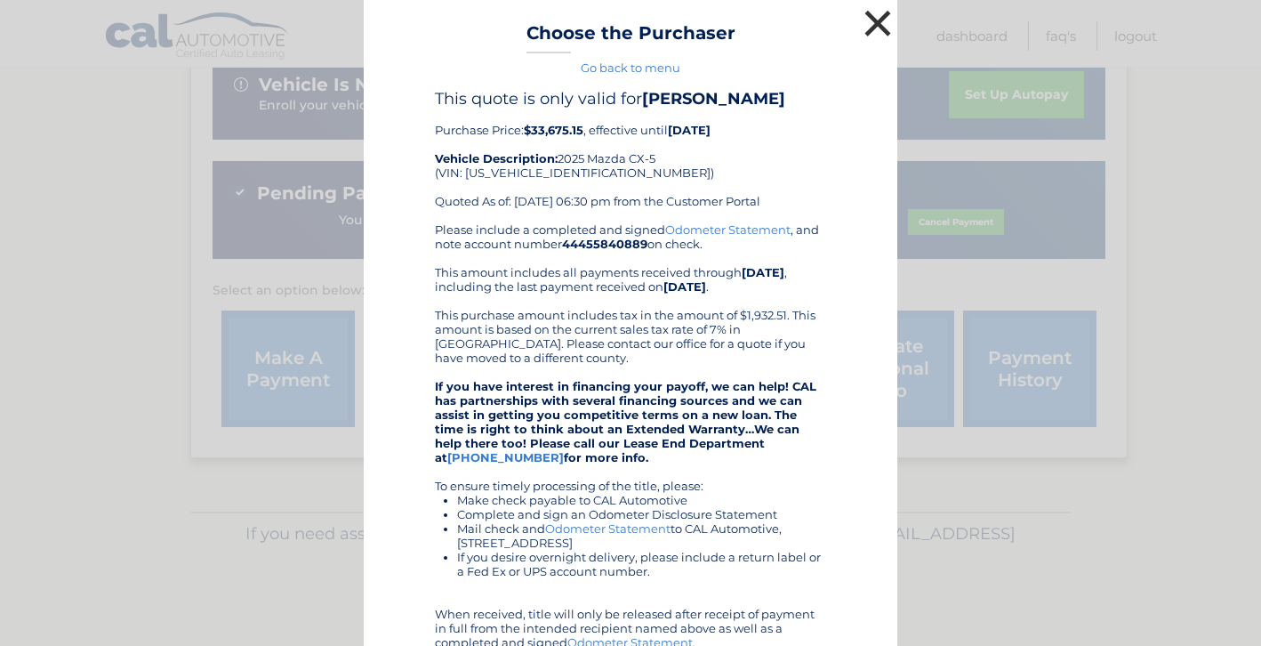
click at [871, 20] on button "×" at bounding box center [878, 23] width 36 height 36
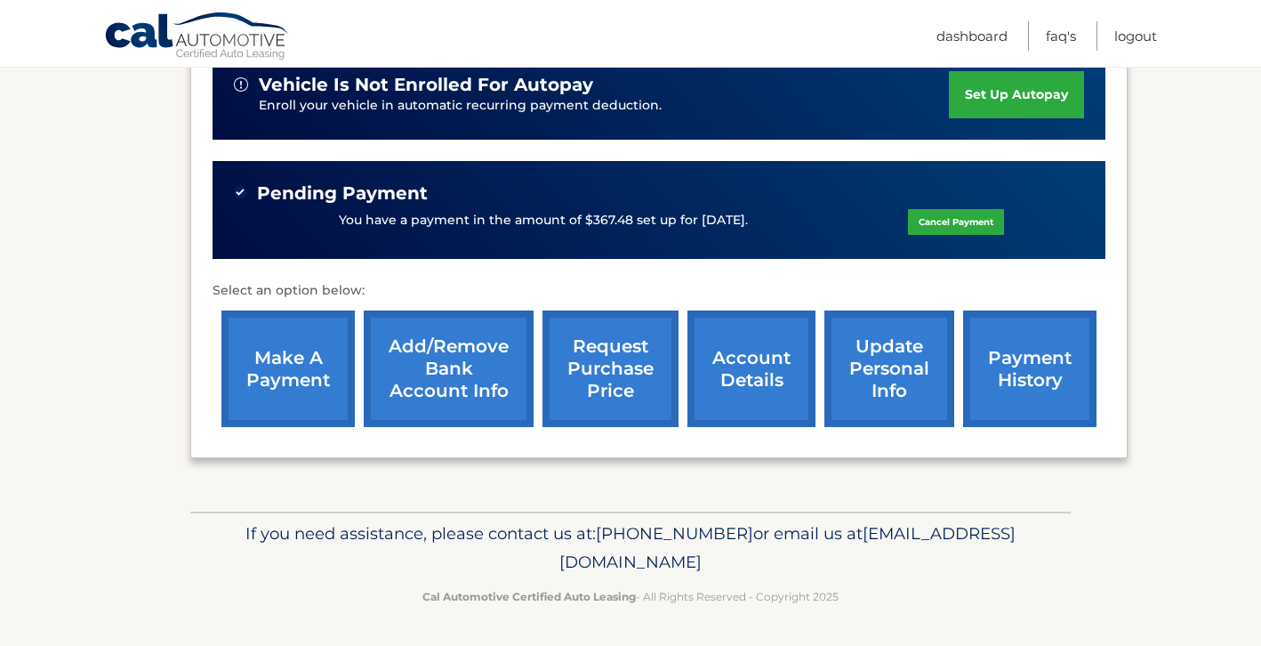
click at [617, 350] on link "request purchase price" at bounding box center [611, 368] width 136 height 117
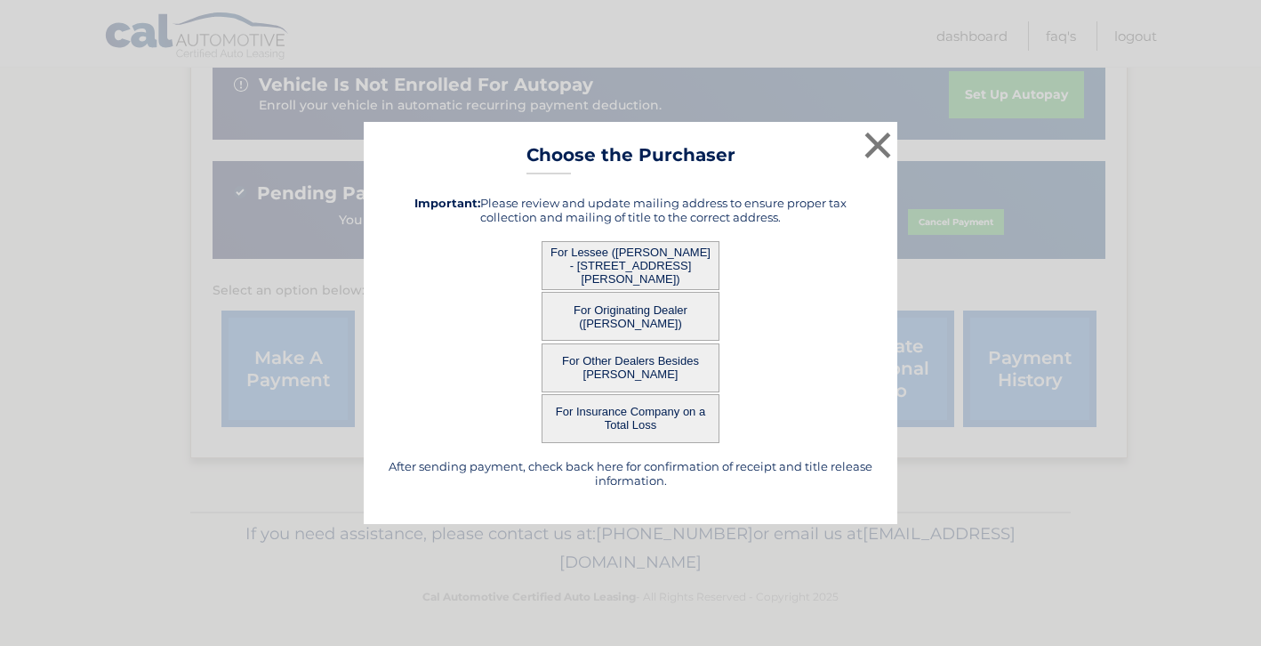
click at [659, 315] on button "For Originating Dealer ([PERSON_NAME])" at bounding box center [631, 316] width 178 height 49
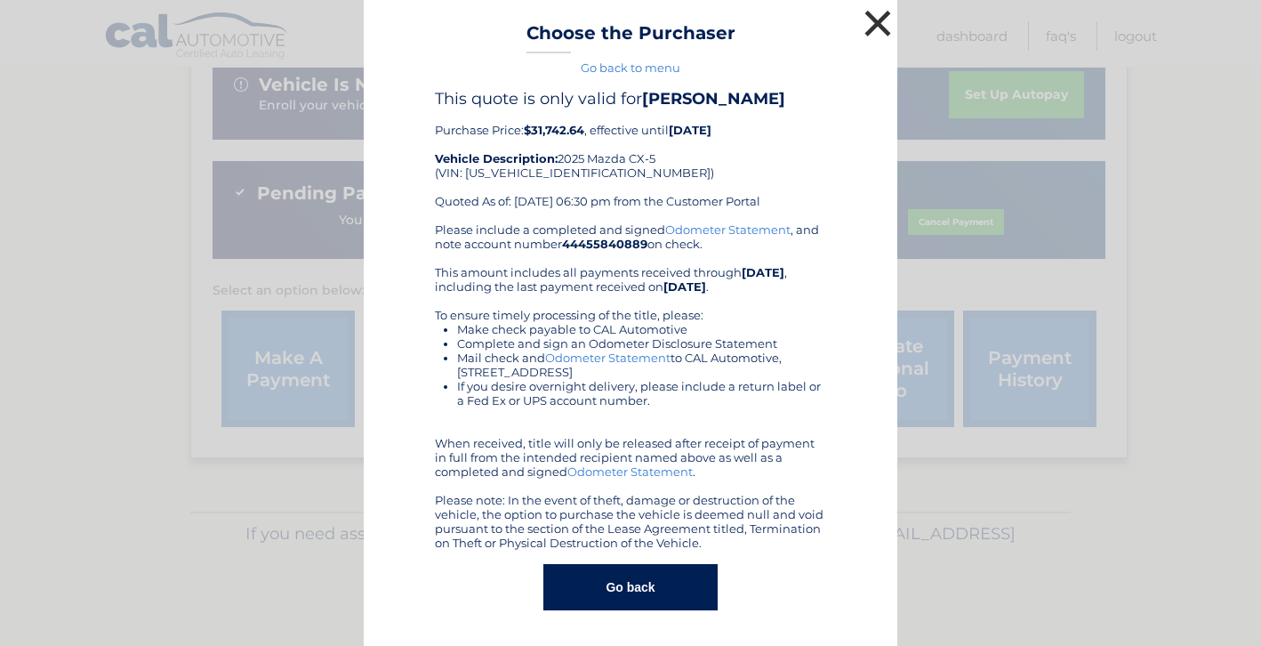
click at [879, 19] on button "×" at bounding box center [878, 23] width 36 height 36
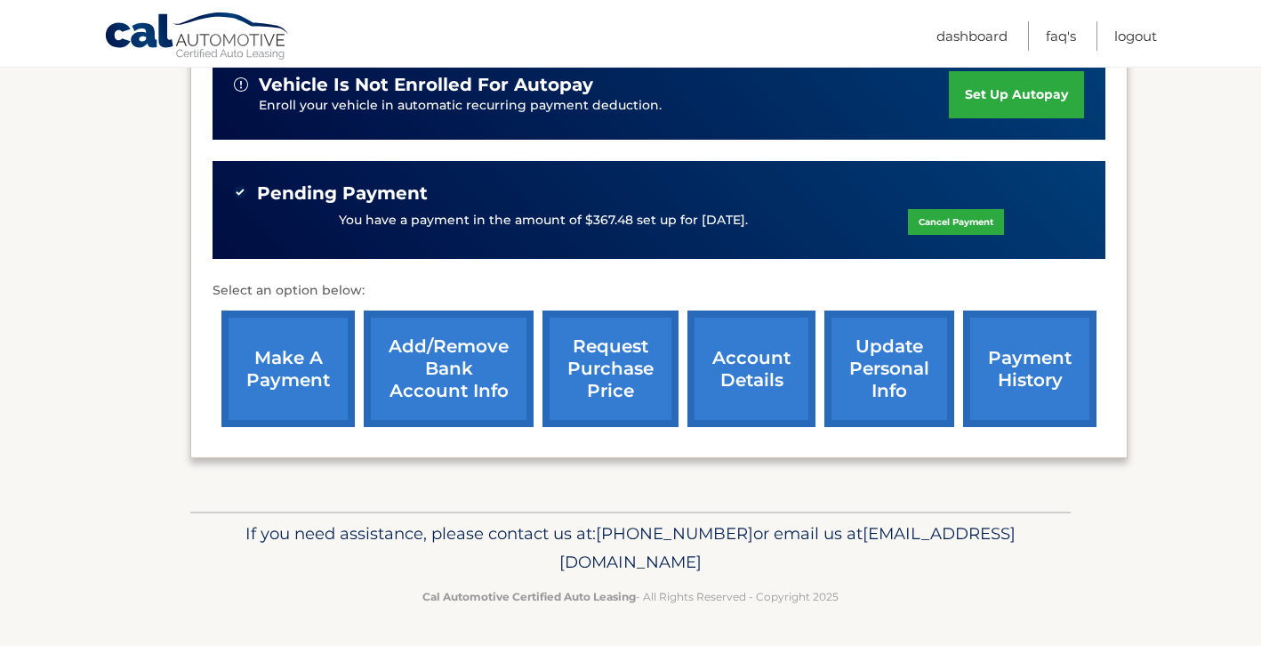
click at [617, 351] on link "request purchase price" at bounding box center [611, 368] width 136 height 117
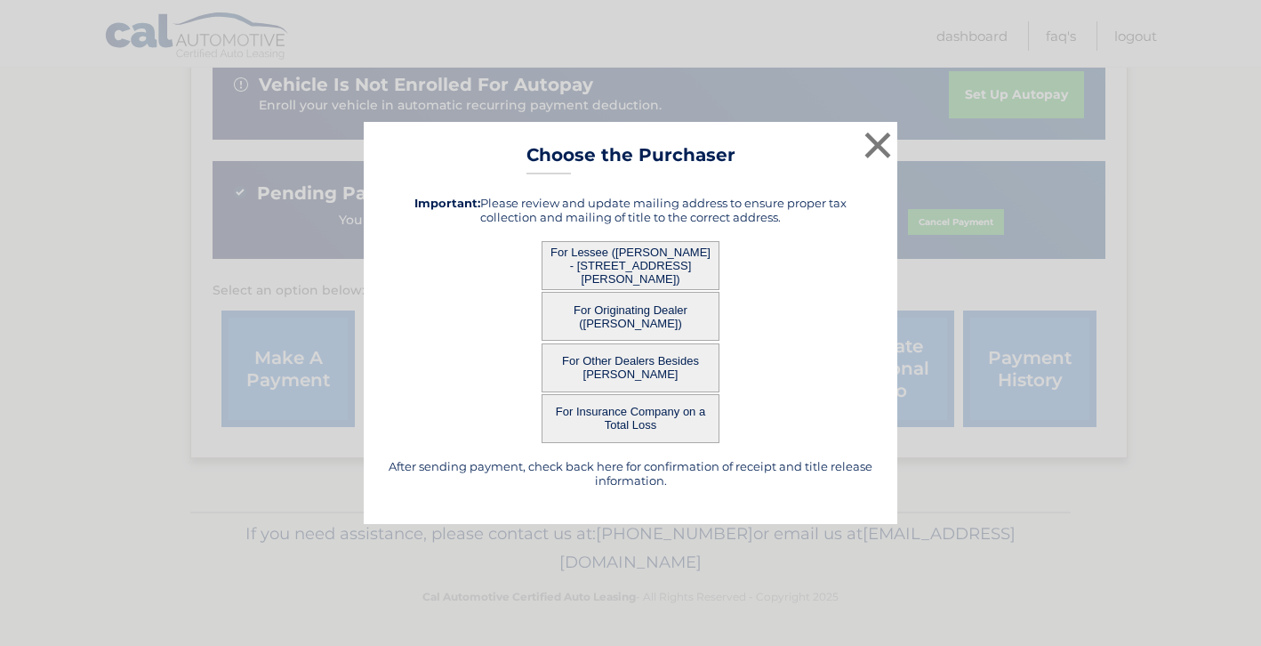
click at [602, 370] on button "For Other Dealers Besides [PERSON_NAME]" at bounding box center [631, 367] width 178 height 49
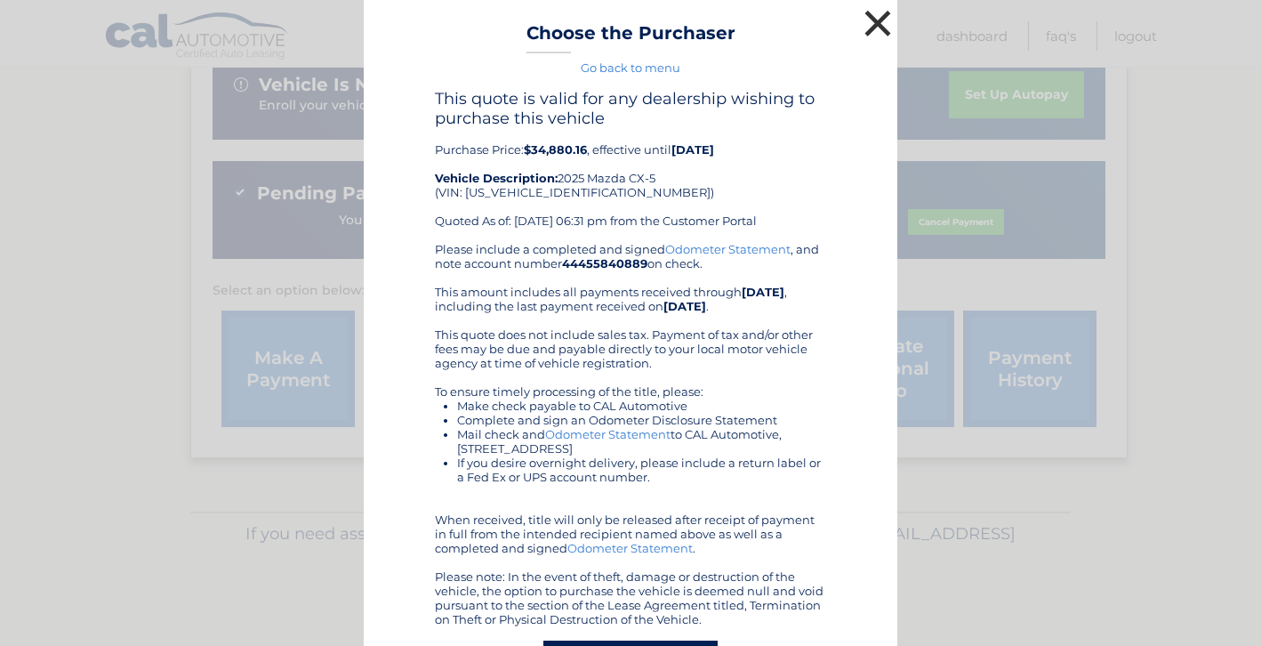
click at [870, 20] on button "×" at bounding box center [878, 23] width 36 height 36
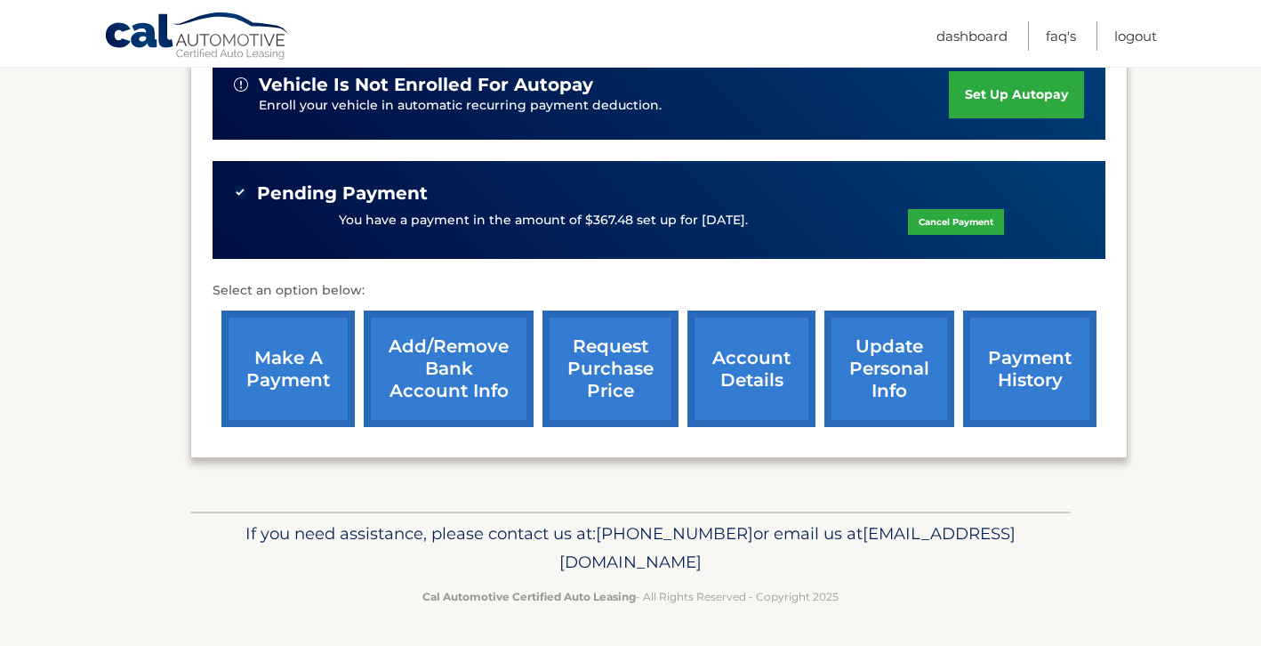
click at [602, 363] on link "request purchase price" at bounding box center [611, 368] width 136 height 117
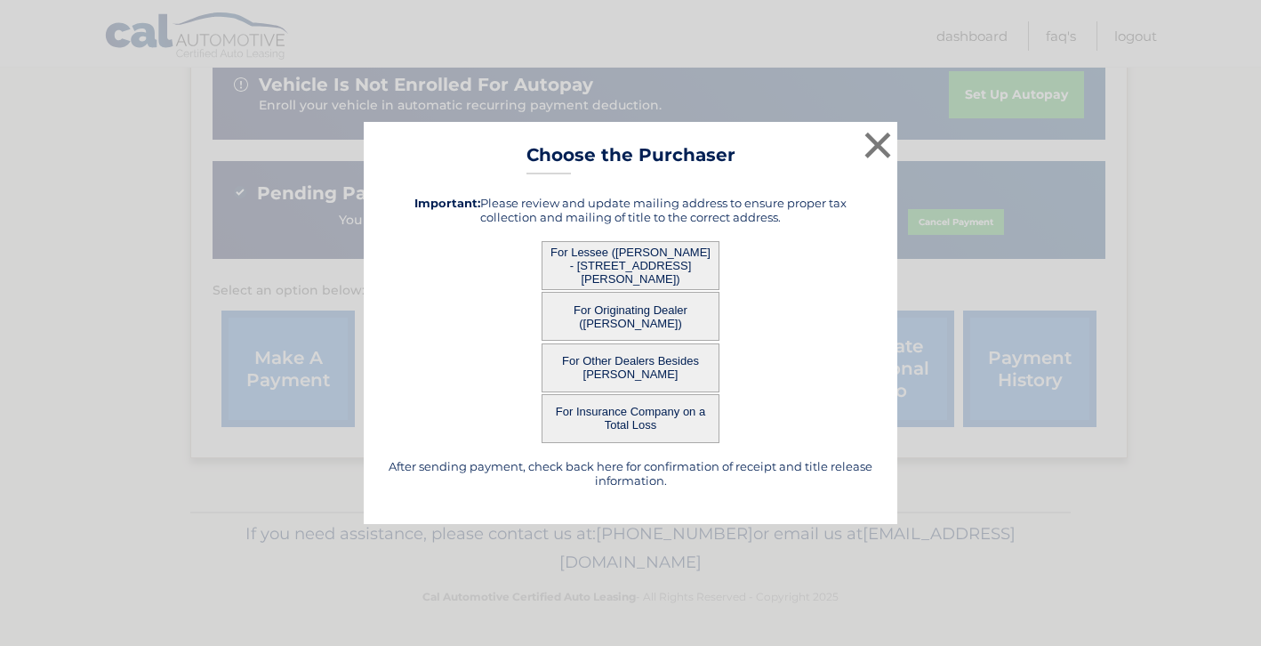
click at [627, 263] on button "For Lessee ([PERSON_NAME] - [STREET_ADDRESS][PERSON_NAME])" at bounding box center [631, 265] width 178 height 49
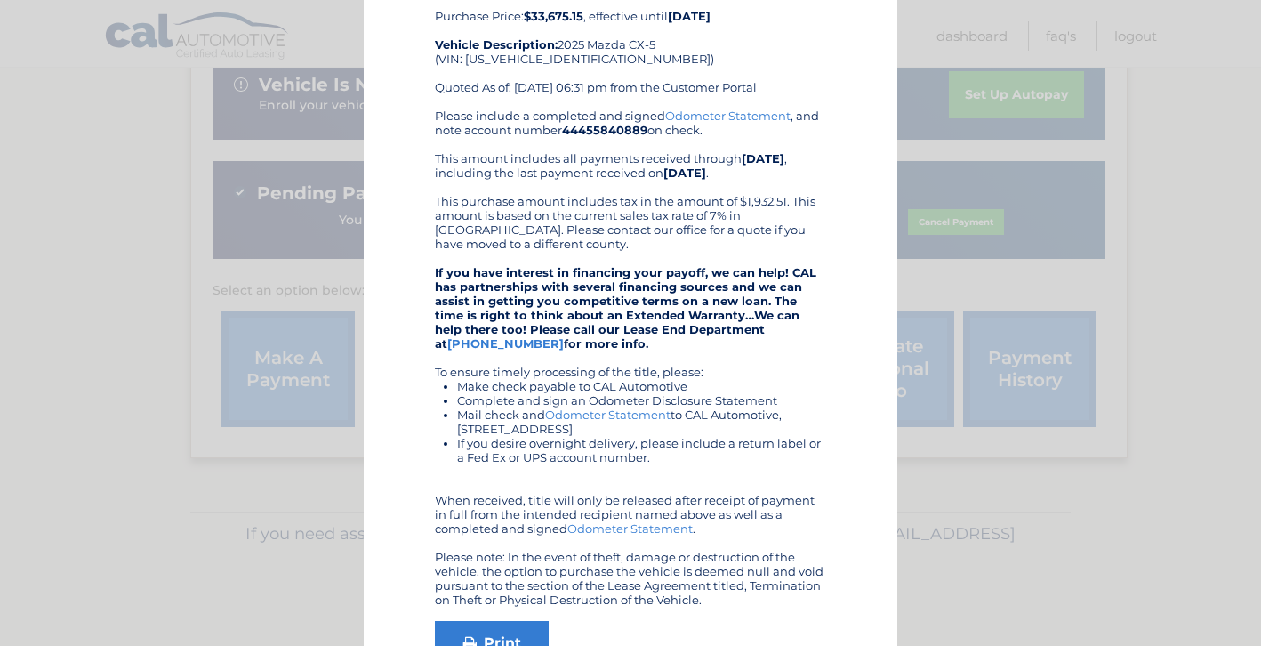
scroll to position [128, 0]
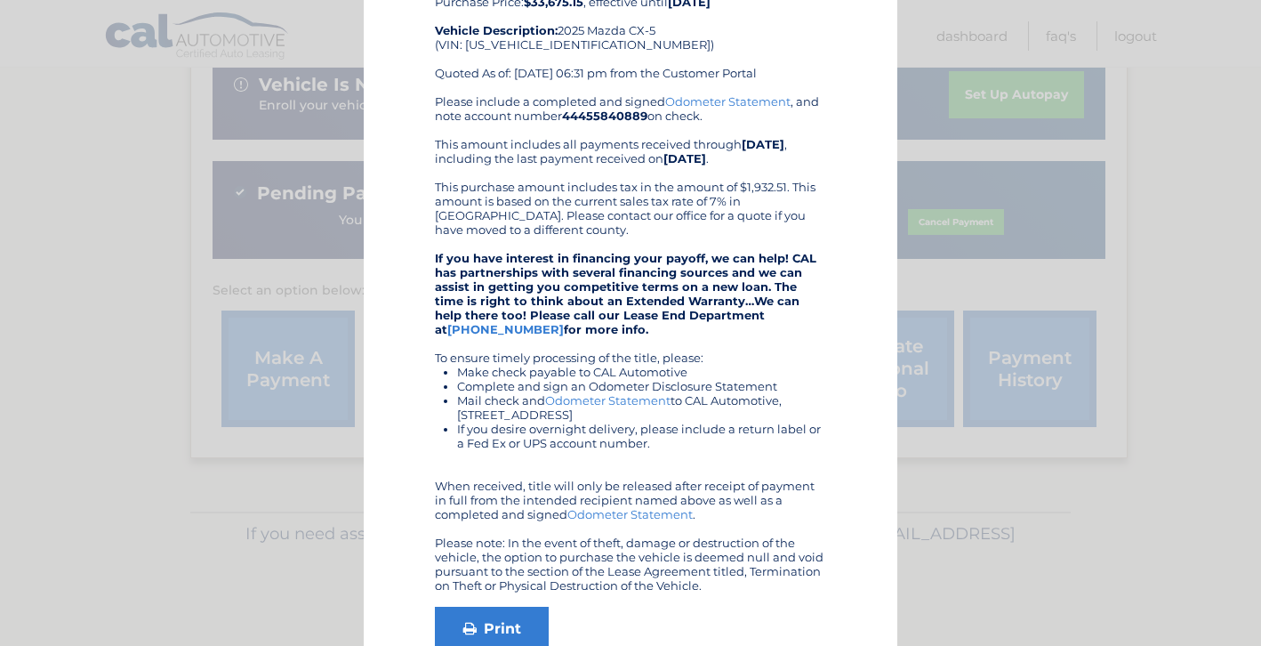
click at [599, 336] on div "Please include a completed and signed Odometer Statement , and note account num…" at bounding box center [630, 343] width 391 height 498
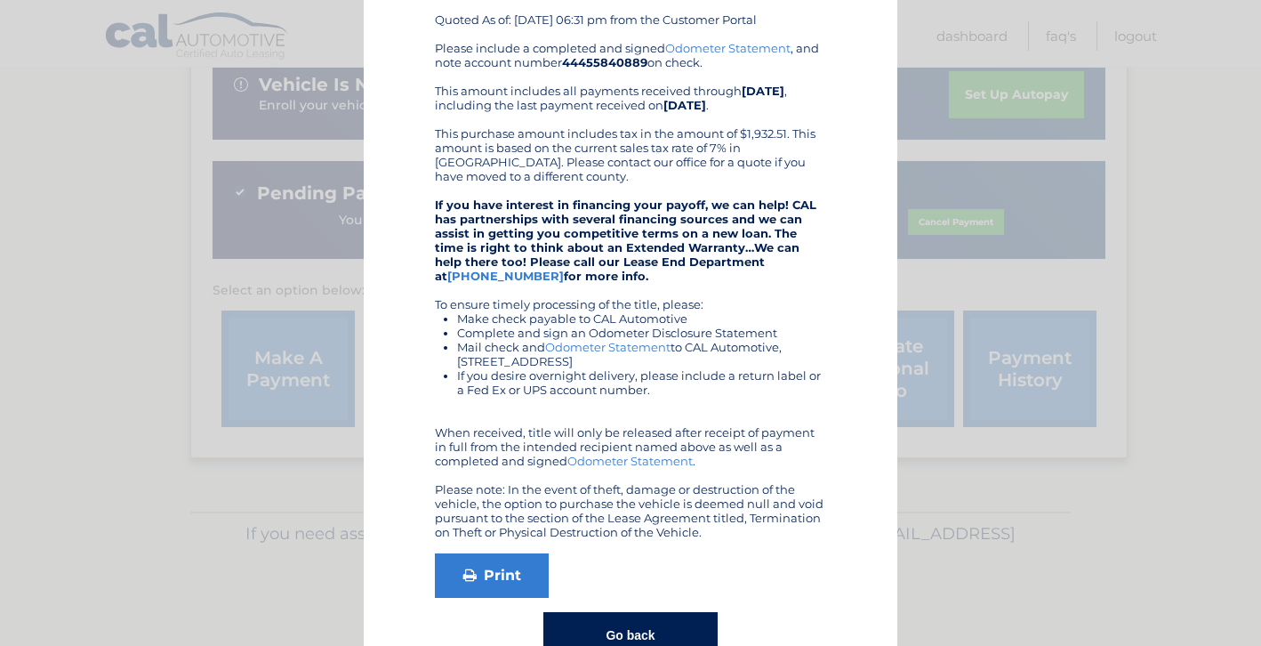
scroll to position [230, 0]
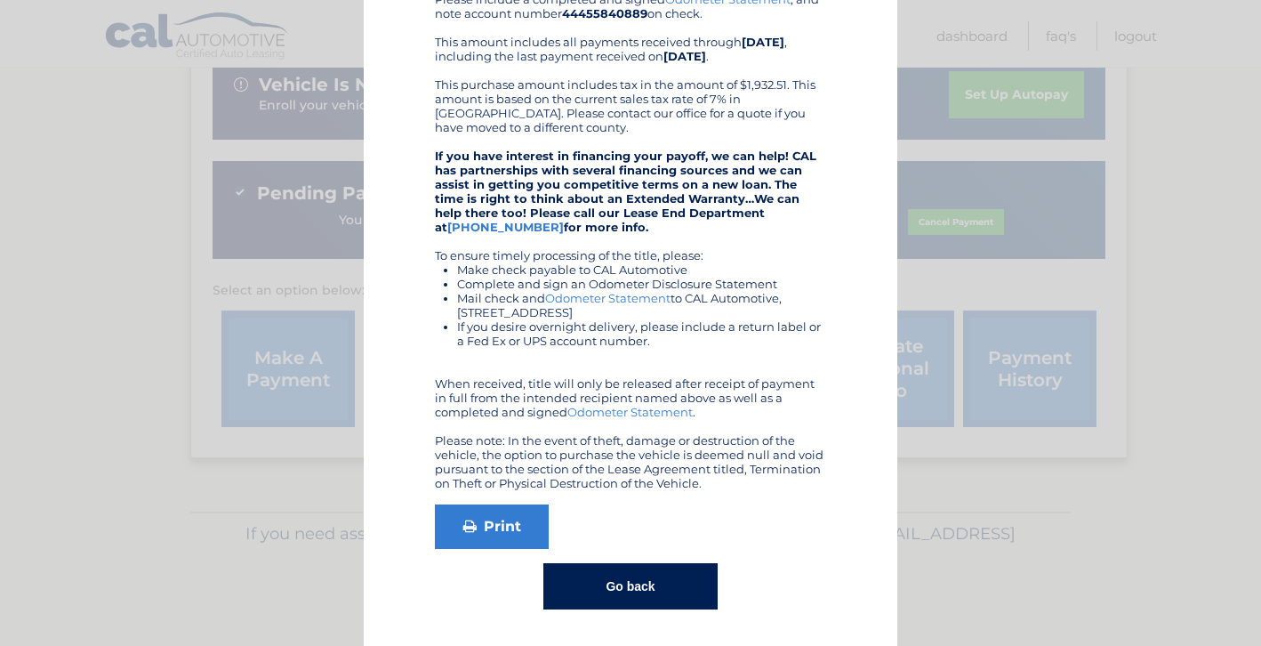
click at [615, 588] on button "Go back" at bounding box center [629, 586] width 173 height 46
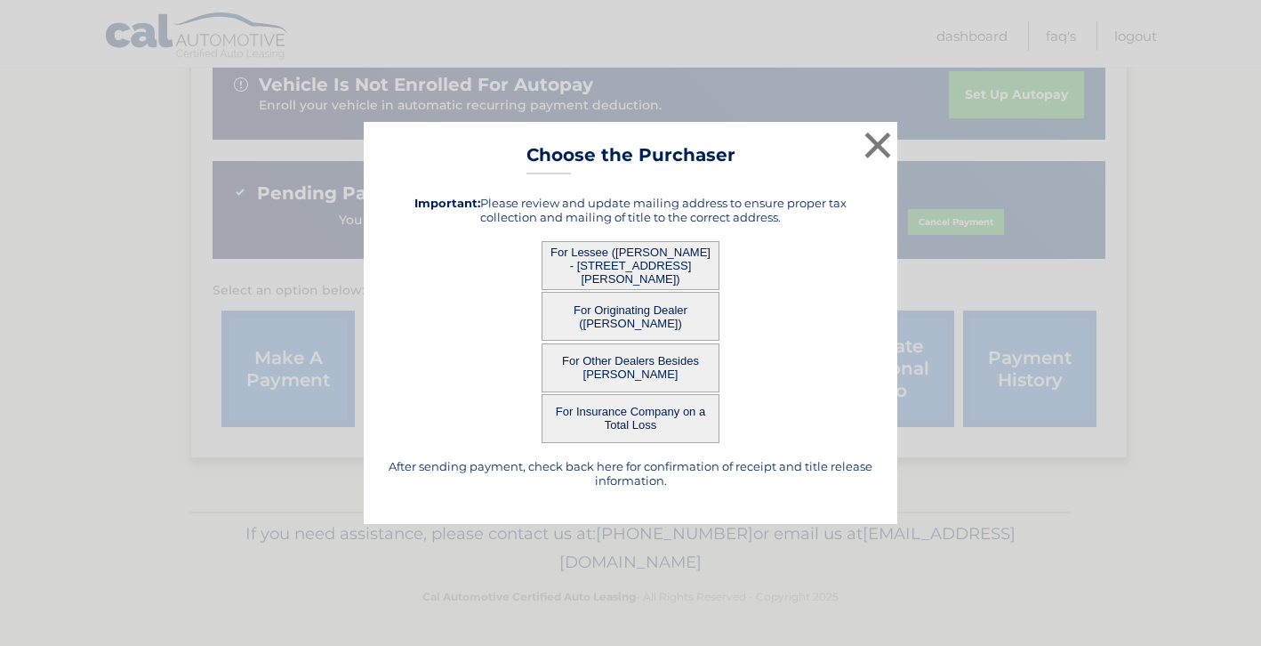
scroll to position [0, 0]
click at [875, 155] on button "×" at bounding box center [878, 145] width 36 height 36
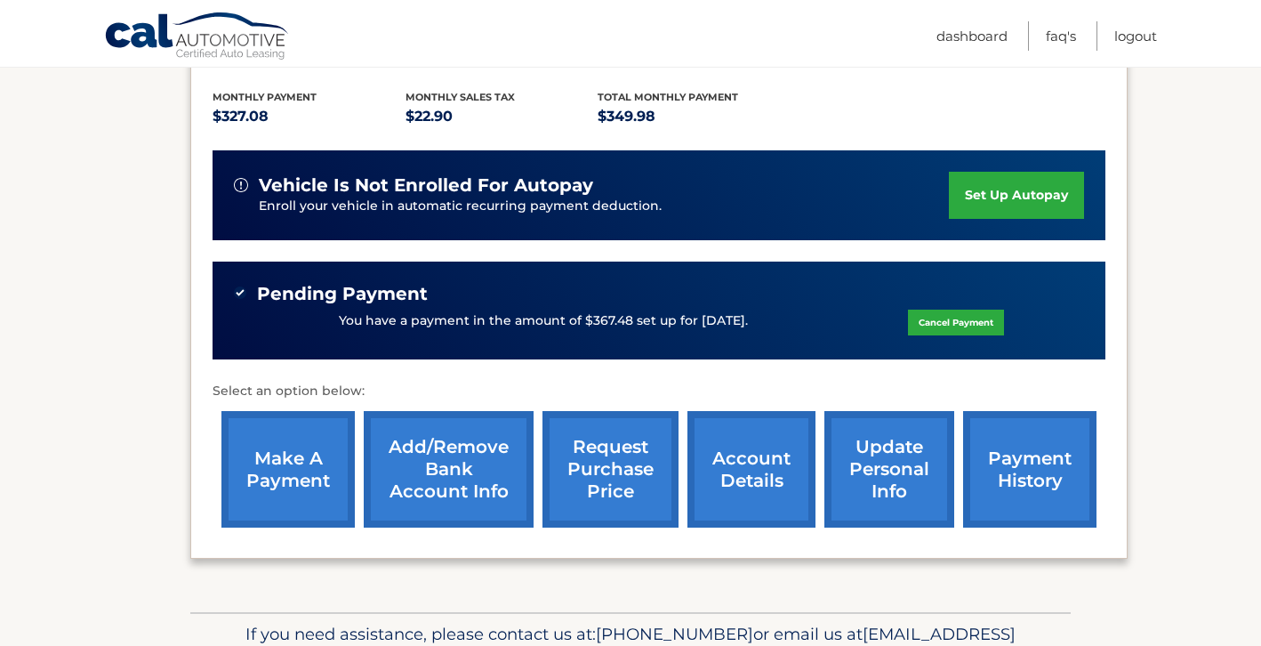
scroll to position [465, 0]
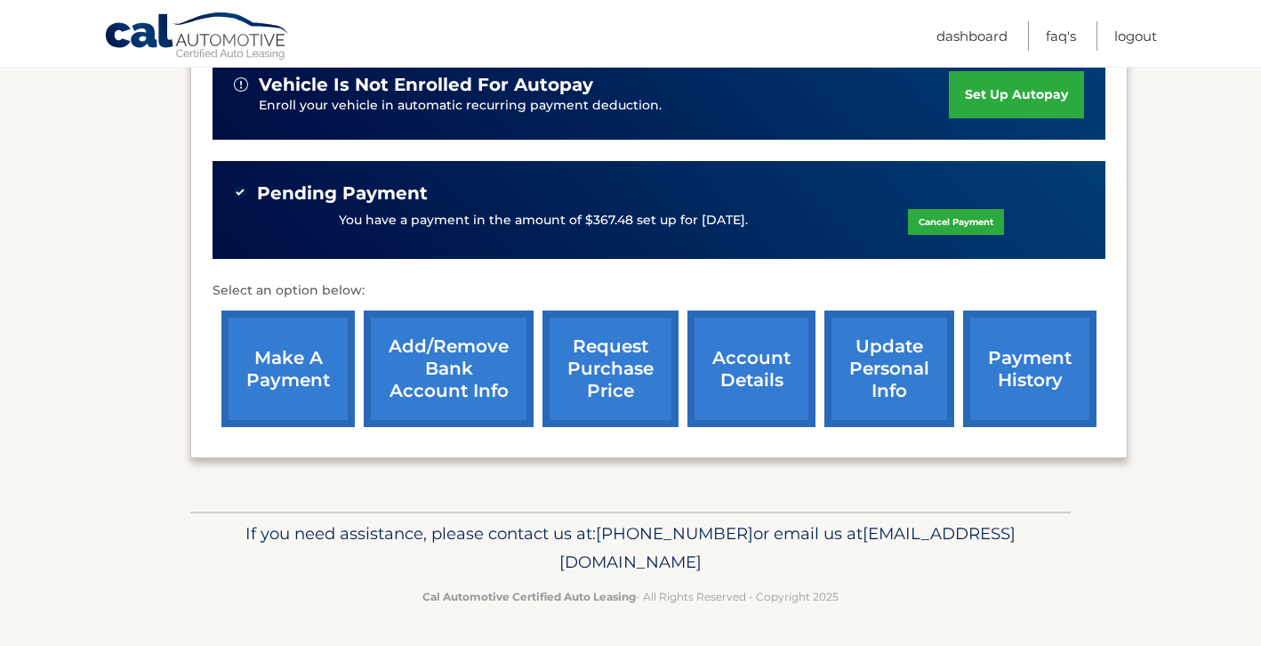
click at [750, 366] on link "account details" at bounding box center [751, 368] width 128 height 117
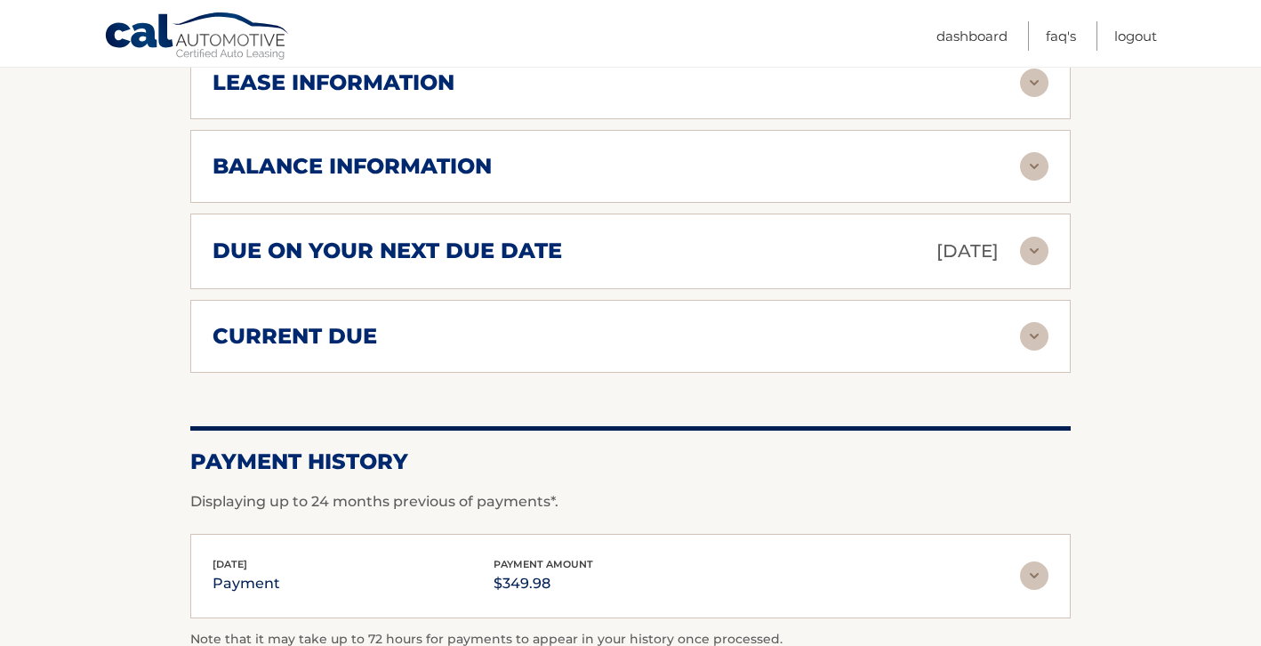
scroll to position [1092, 0]
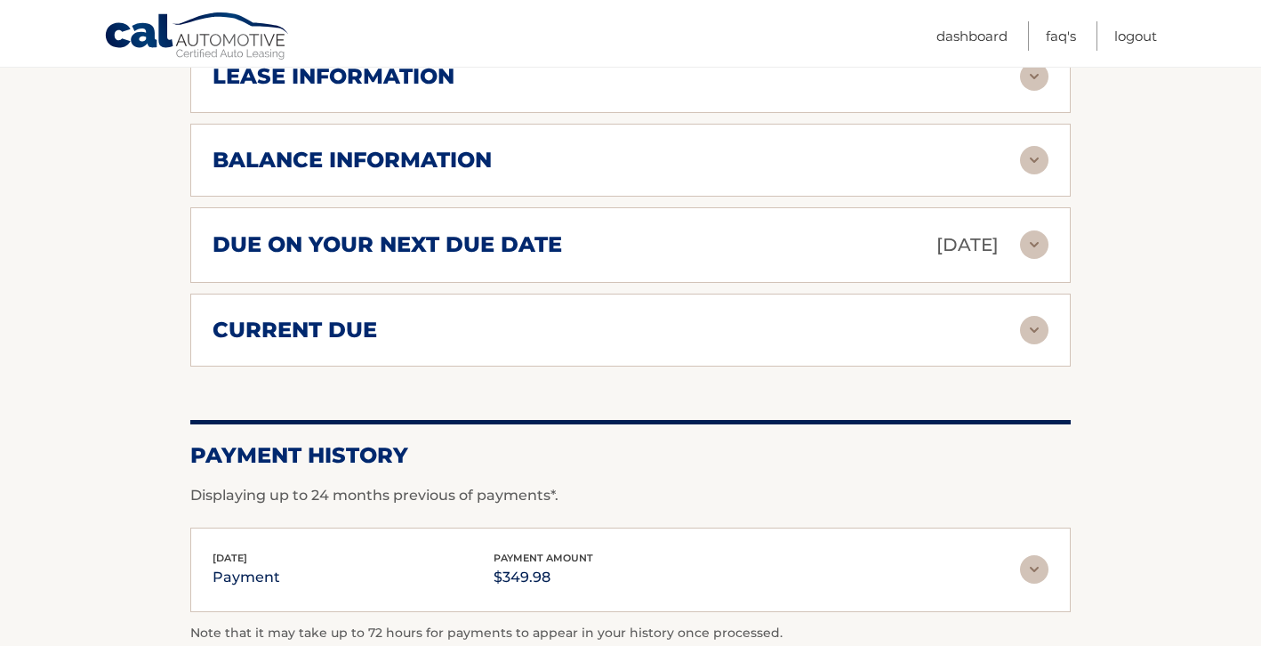
click at [708, 263] on div "due on your next due date [DATE] Late Charges $17.50 Miscellaneous Charges $0.0…" at bounding box center [630, 245] width 880 height 76
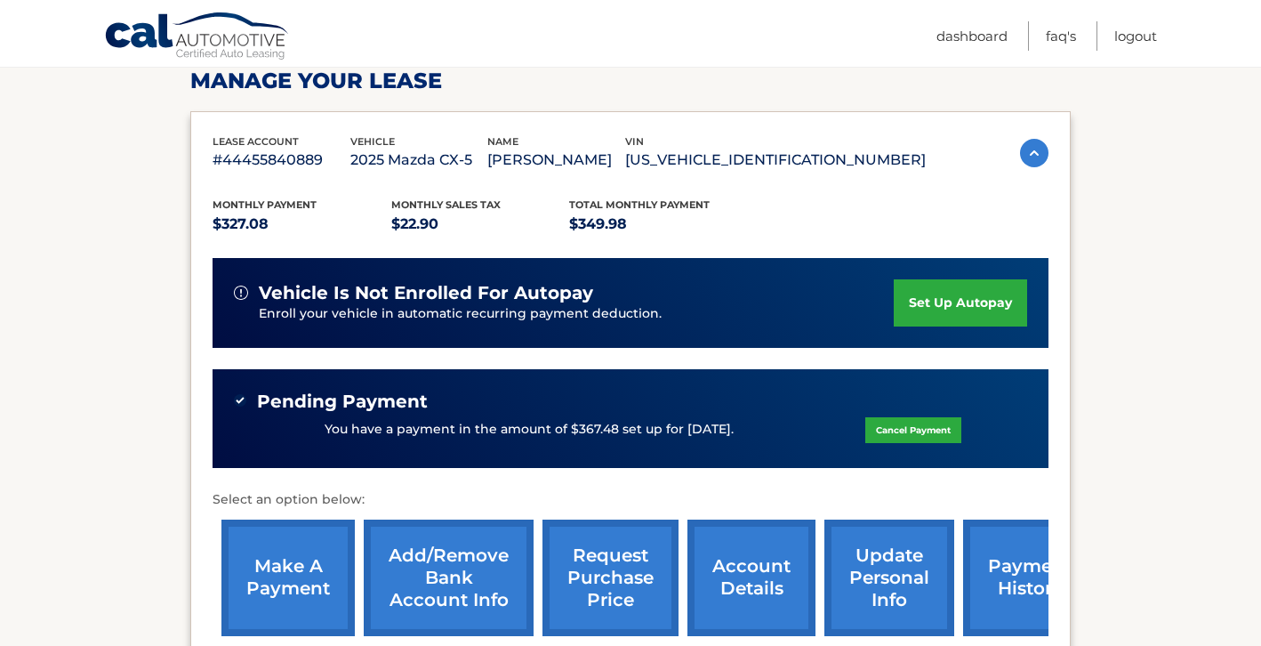
scroll to position [0, 0]
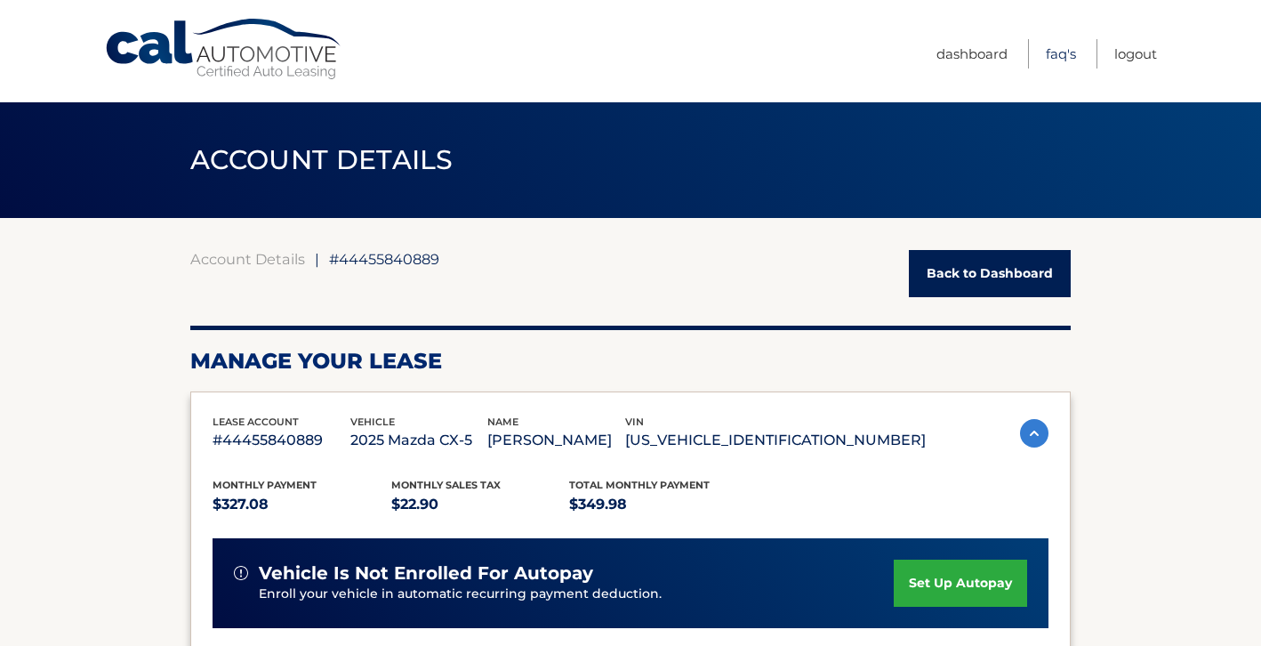
click at [1052, 52] on link "FAQ's" at bounding box center [1061, 53] width 30 height 29
